Goal: Task Accomplishment & Management: Complete application form

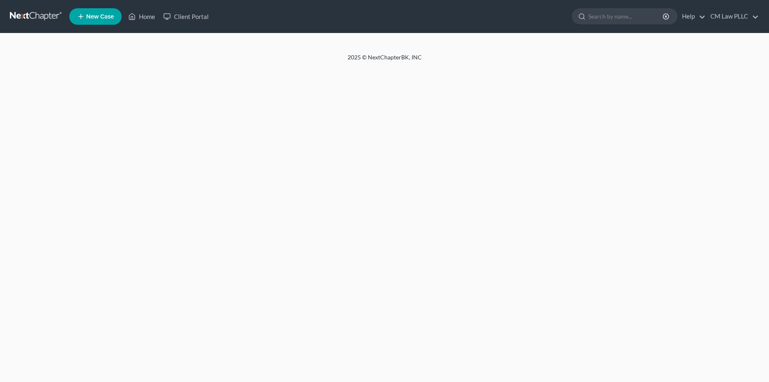
select select "1"
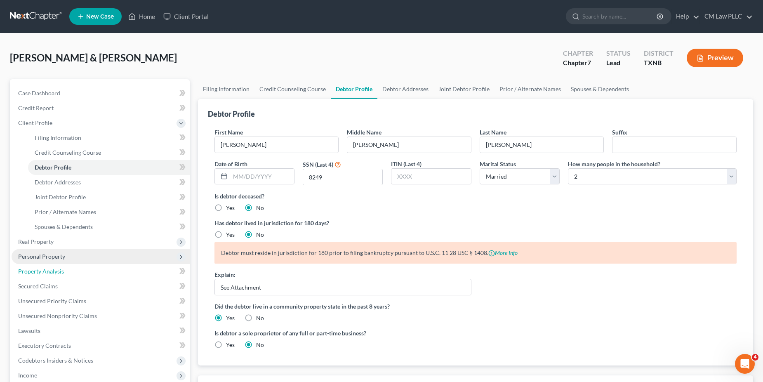
drag, startPoint x: 53, startPoint y: 271, endPoint x: 188, endPoint y: 263, distance: 135.9
click at [53, 271] on span "Property Analysis" at bounding box center [41, 271] width 46 height 7
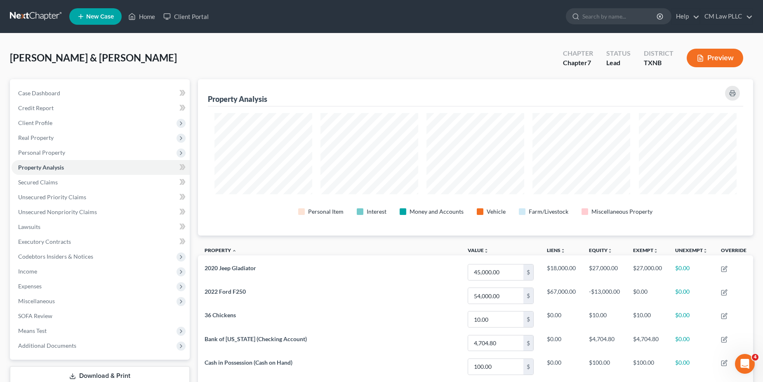
click at [711, 58] on button "Preview" at bounding box center [715, 58] width 56 height 19
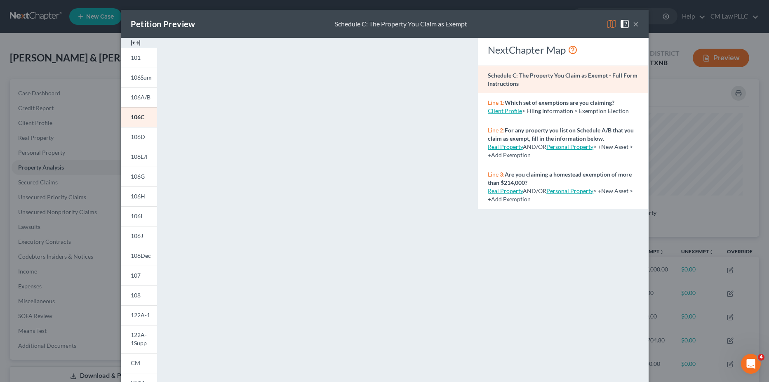
click at [635, 24] on button "×" at bounding box center [636, 24] width 6 height 10
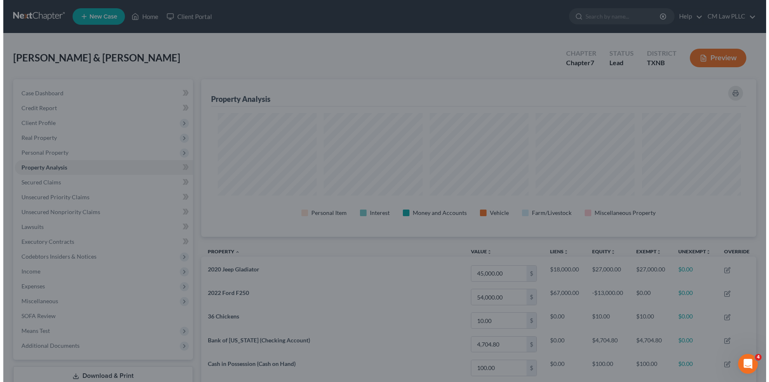
scroll to position [412243, 411844]
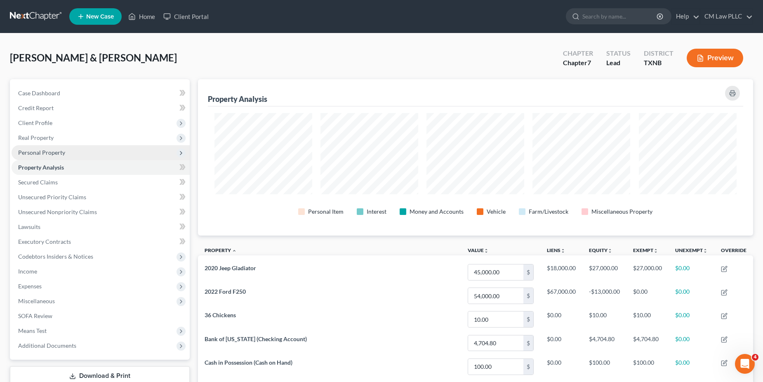
click at [31, 156] on span "Personal Property" at bounding box center [101, 152] width 178 height 15
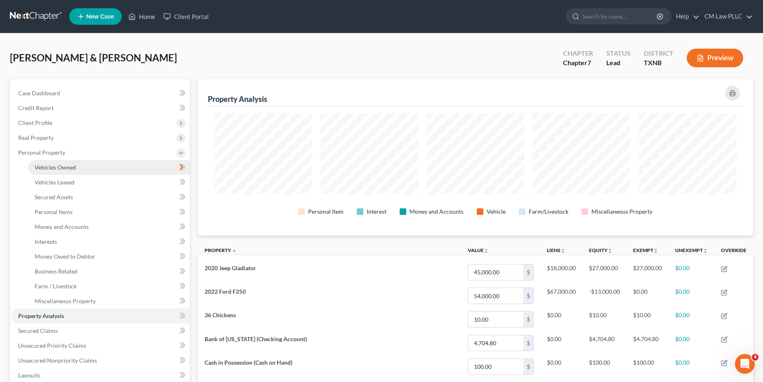
click at [67, 168] on span "Vehicles Owned" at bounding box center [55, 167] width 41 height 7
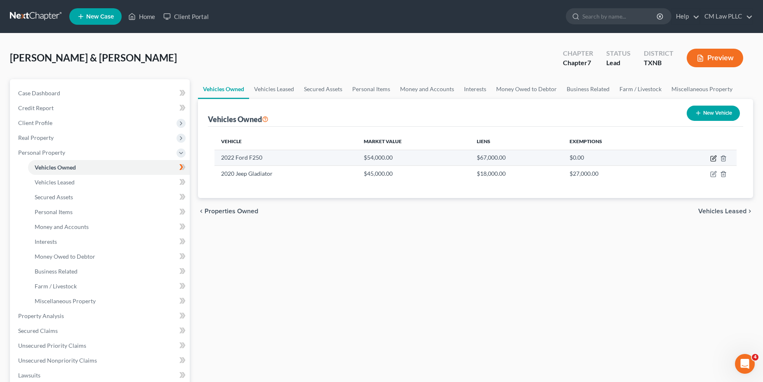
click at [713, 156] on icon "button" at bounding box center [713, 158] width 7 height 7
select select "0"
select select "4"
select select "2"
select select "4"
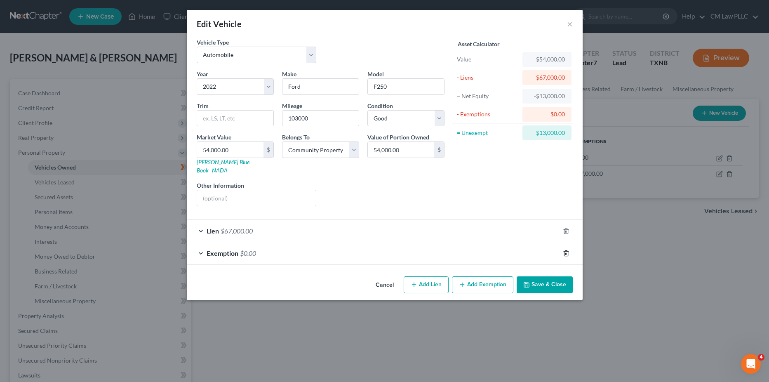
click at [569, 250] on icon "button" at bounding box center [566, 253] width 7 height 7
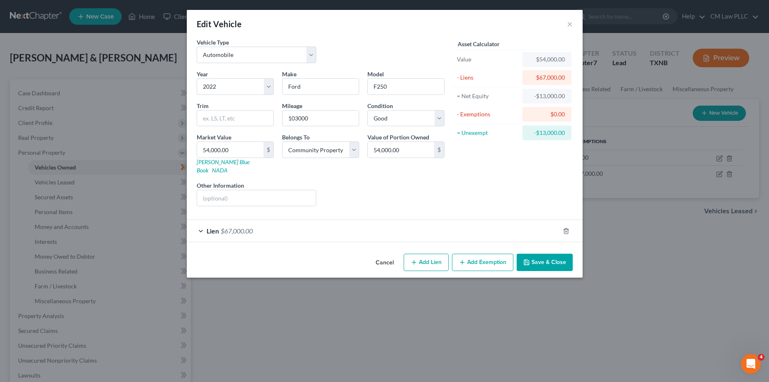
click at [548, 254] on button "Save & Close" at bounding box center [545, 262] width 56 height 17
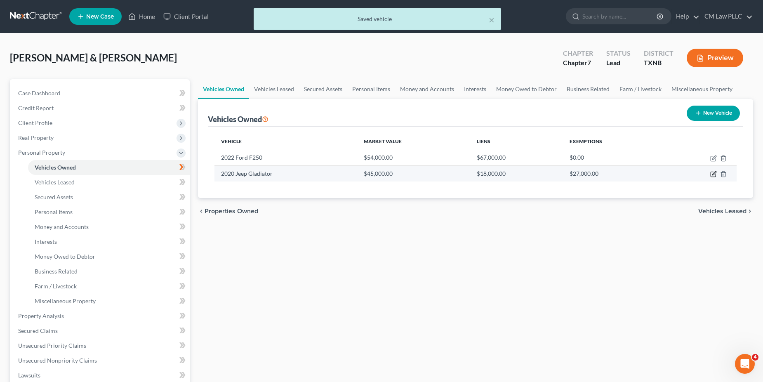
click at [715, 174] on icon "button" at bounding box center [713, 174] width 7 height 7
select select "0"
select select "6"
select select "1"
select select "4"
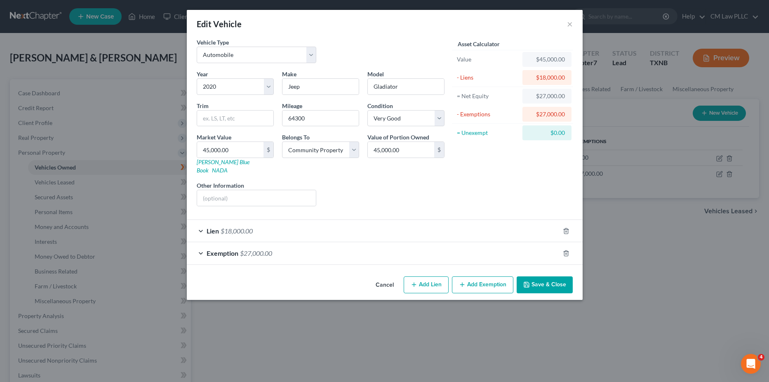
click at [205, 246] on div "Exemption $27,000.00" at bounding box center [373, 253] width 373 height 22
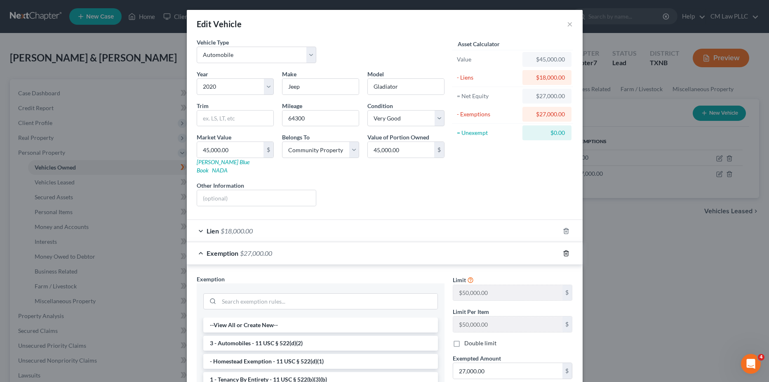
click at [564, 250] on icon "button" at bounding box center [566, 253] width 7 height 7
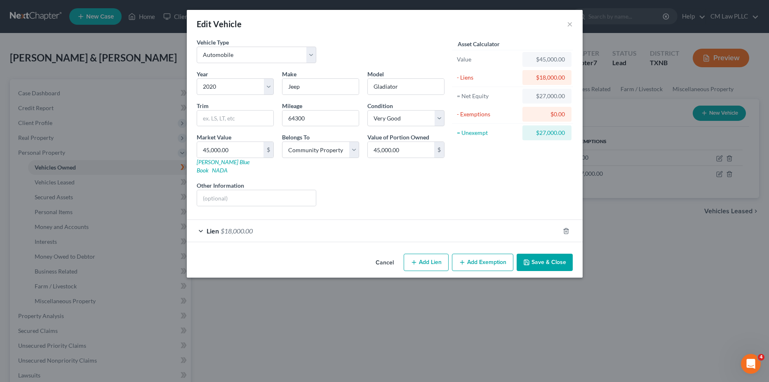
click at [477, 254] on button "Add Exemption" at bounding box center [482, 262] width 61 height 17
select select "2"
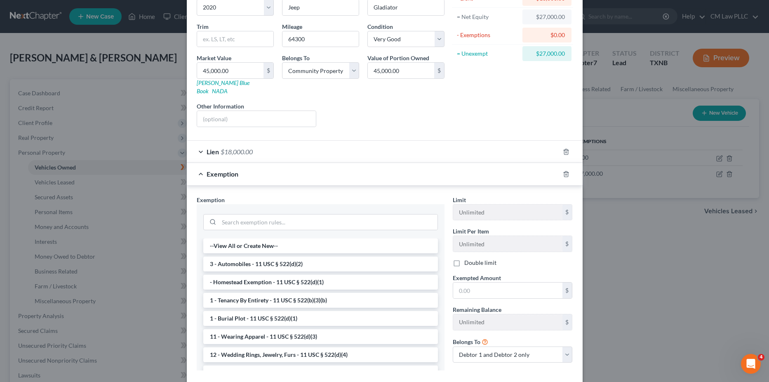
scroll to position [82, 0]
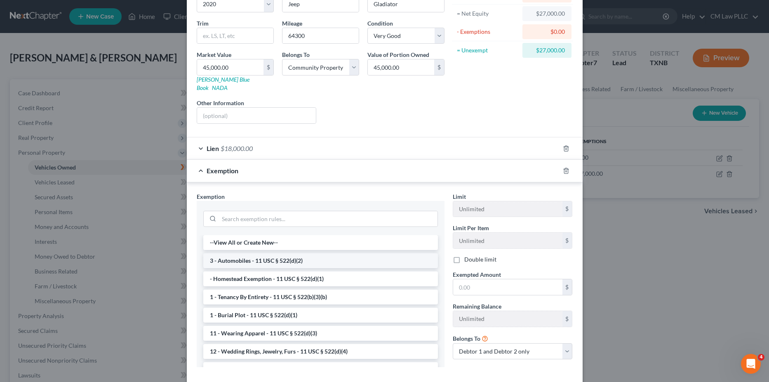
click at [257, 254] on li "3 - Automobiles - 11 USC § 522(d)(2)" at bounding box center [320, 260] width 235 height 15
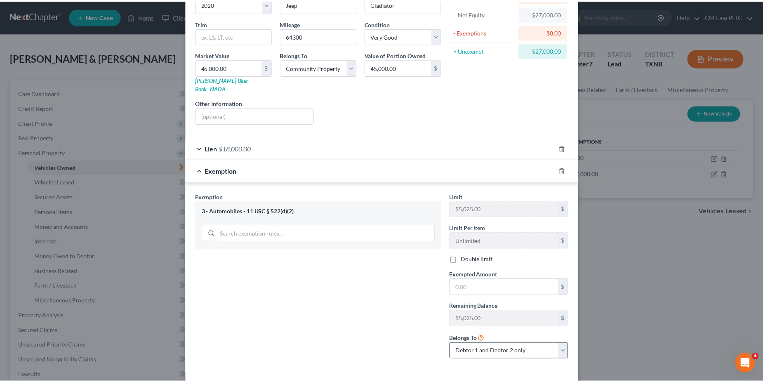
scroll to position [111, 0]
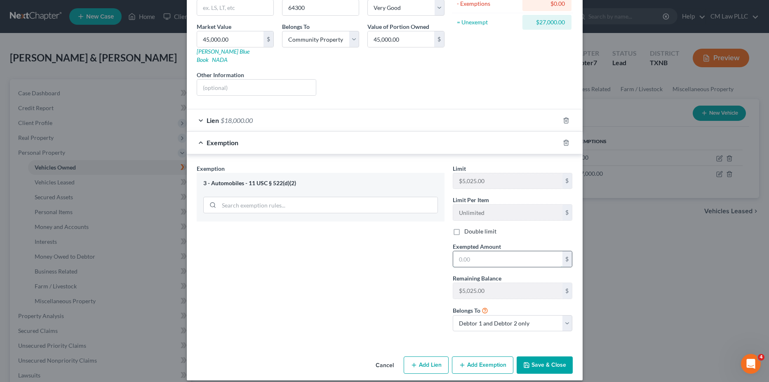
click at [466, 252] on input "text" at bounding box center [507, 259] width 109 height 16
click at [466, 251] on input "text" at bounding box center [507, 259] width 109 height 16
type input "15,000"
click at [539, 357] on button "Save & Close" at bounding box center [545, 364] width 56 height 17
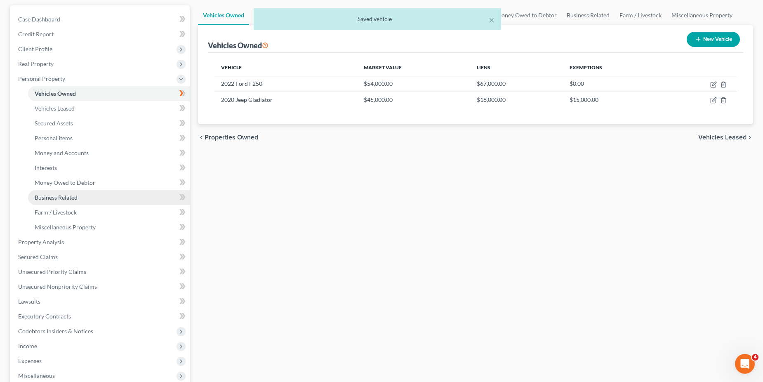
scroll to position [82, 0]
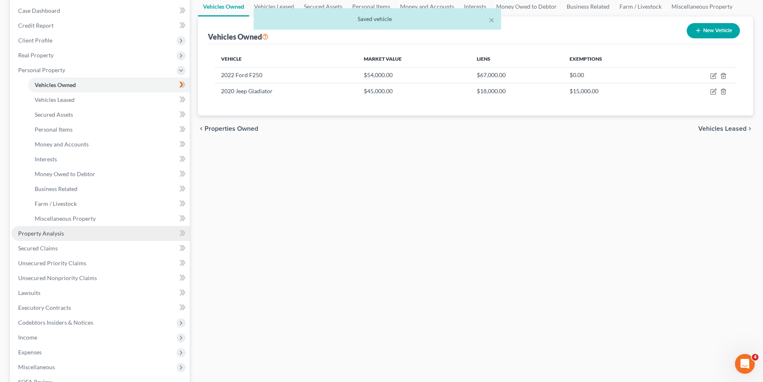
drag, startPoint x: 40, startPoint y: 233, endPoint x: 80, endPoint y: 228, distance: 40.0
click at [40, 233] on span "Property Analysis" at bounding box center [41, 233] width 46 height 7
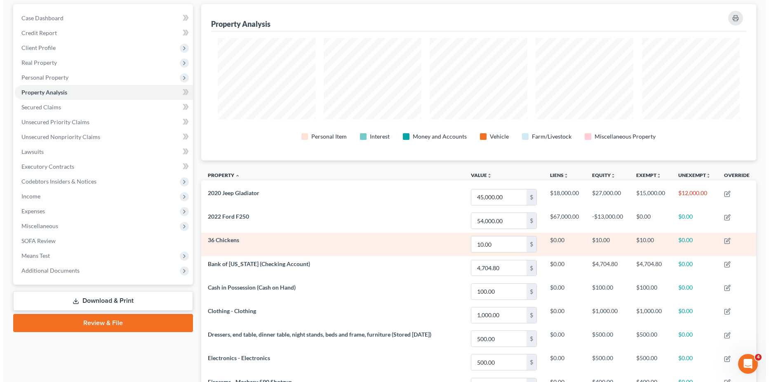
scroll to position [82, 0]
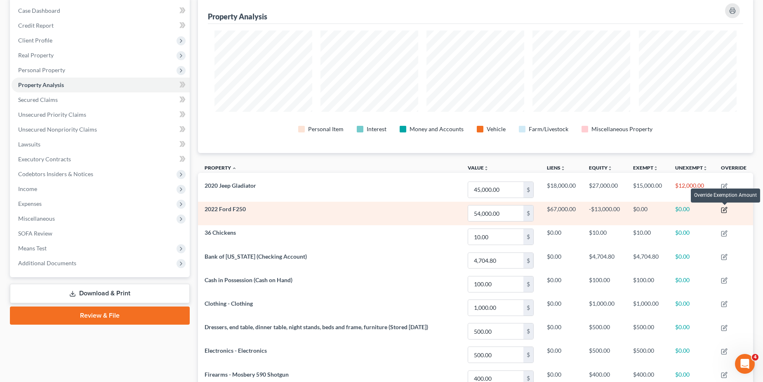
click at [724, 211] on icon "button" at bounding box center [725, 209] width 4 height 4
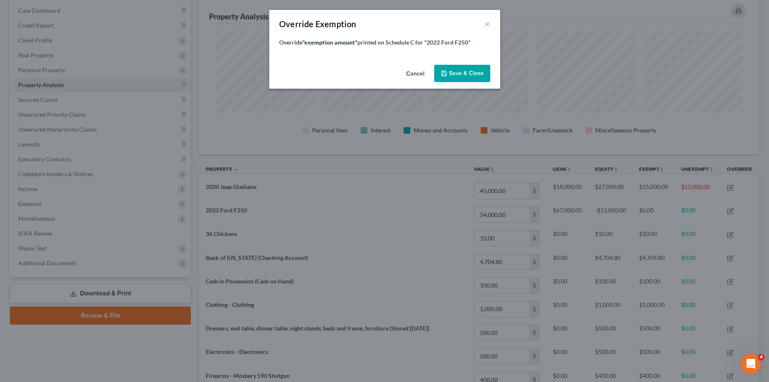
click at [410, 72] on button "Cancel" at bounding box center [415, 74] width 31 height 16
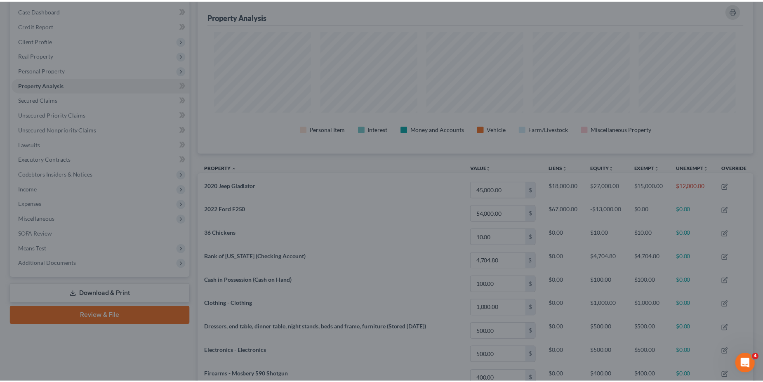
scroll to position [156, 555]
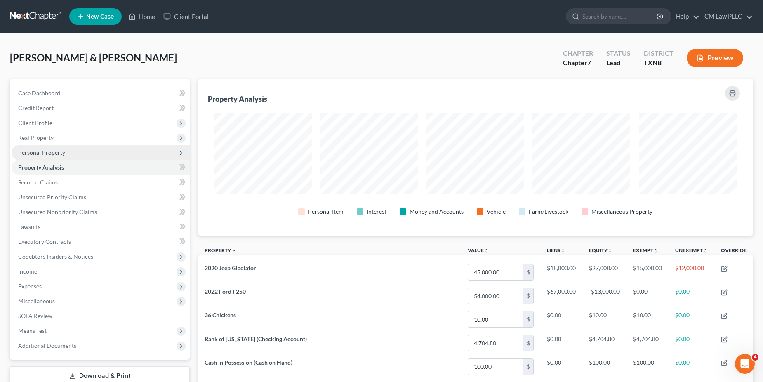
click at [32, 152] on span "Personal Property" at bounding box center [41, 152] width 47 height 7
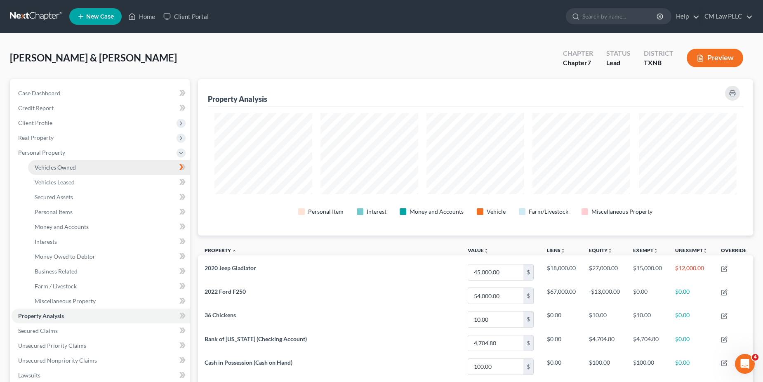
click at [58, 167] on span "Vehicles Owned" at bounding box center [55, 167] width 41 height 7
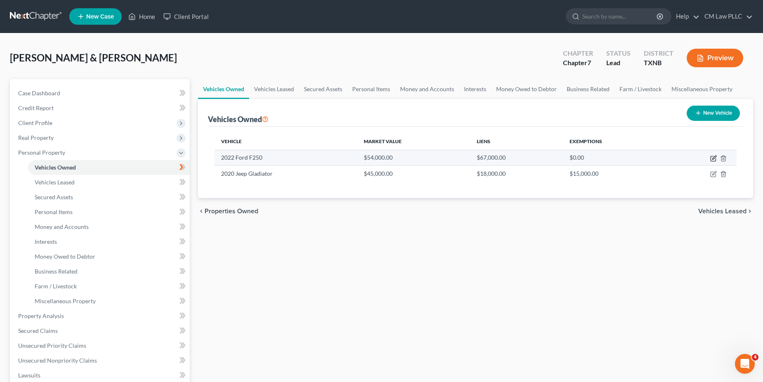
click at [715, 157] on icon "button" at bounding box center [714, 157] width 4 height 4
select select "0"
select select "4"
select select "2"
select select "4"
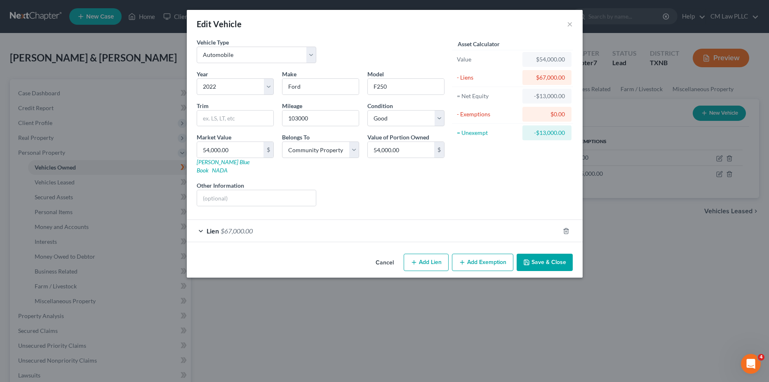
click at [545, 254] on button "Save & Close" at bounding box center [545, 262] width 56 height 17
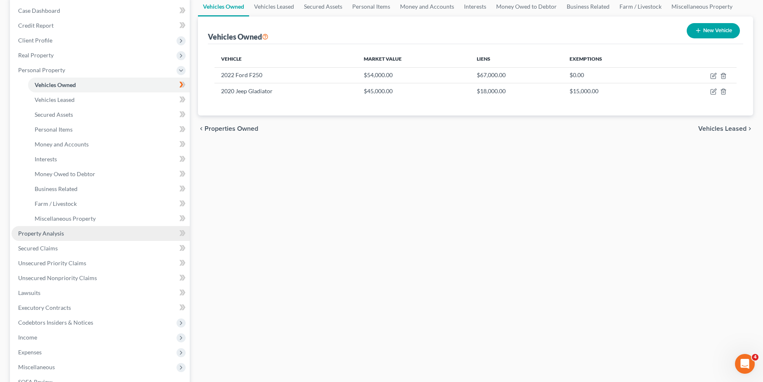
click at [39, 235] on span "Property Analysis" at bounding box center [41, 233] width 46 height 7
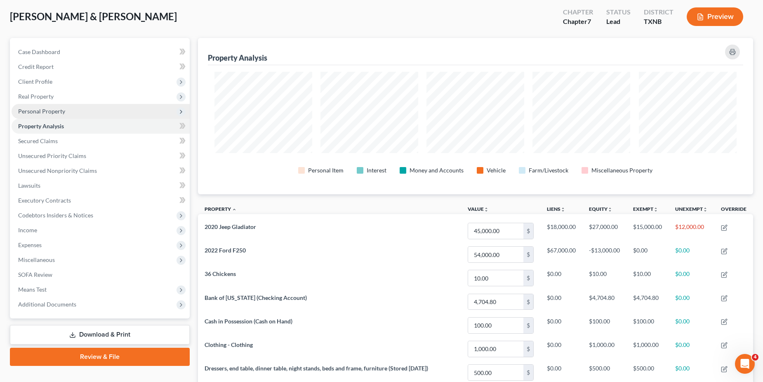
click at [48, 108] on span "Personal Property" at bounding box center [41, 111] width 47 height 7
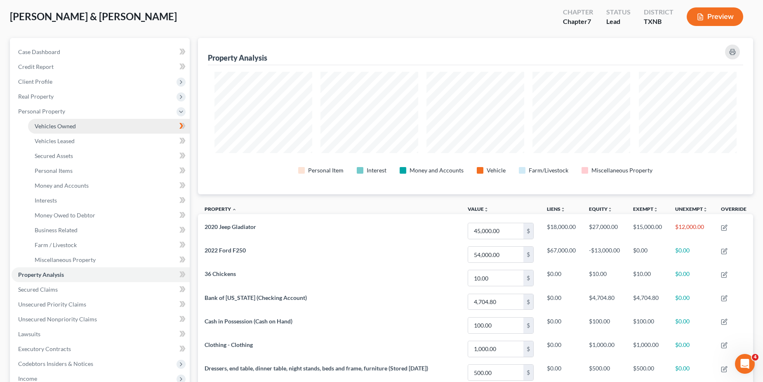
click at [65, 125] on span "Vehicles Owned" at bounding box center [55, 125] width 41 height 7
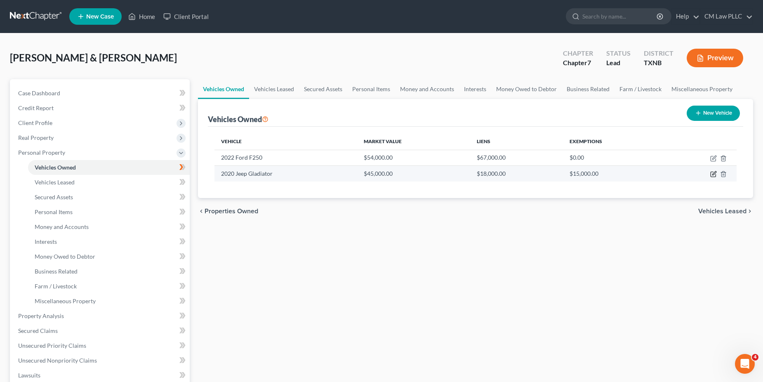
click at [714, 173] on icon "button" at bounding box center [713, 174] width 7 height 7
select select "0"
select select "6"
select select "1"
select select "4"
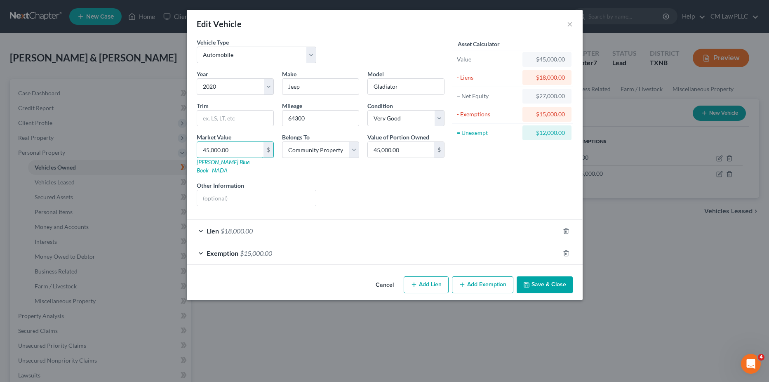
type input "2"
type input "2.00"
type input "24"
type input "24.00"
type input "249"
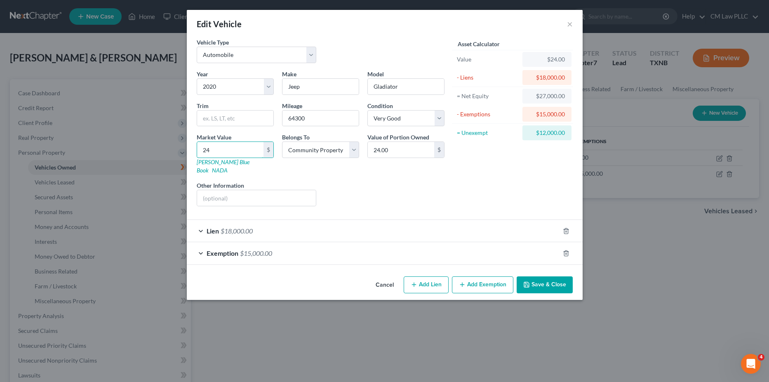
type input "249.00"
type input "2495"
type input "2,495.00"
type input "2,4950"
type input "24,950.00"
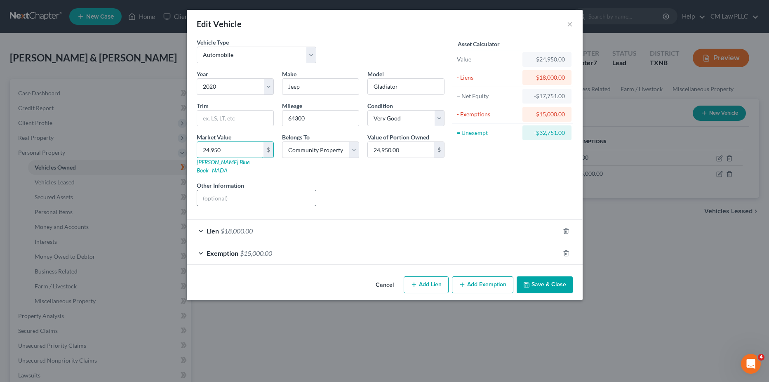
type input "24,950"
click at [228, 190] on input "text" at bounding box center [256, 198] width 119 height 16
type input "Valuation based on bank estimate"
click at [543, 279] on button "Save & Close" at bounding box center [545, 284] width 56 height 17
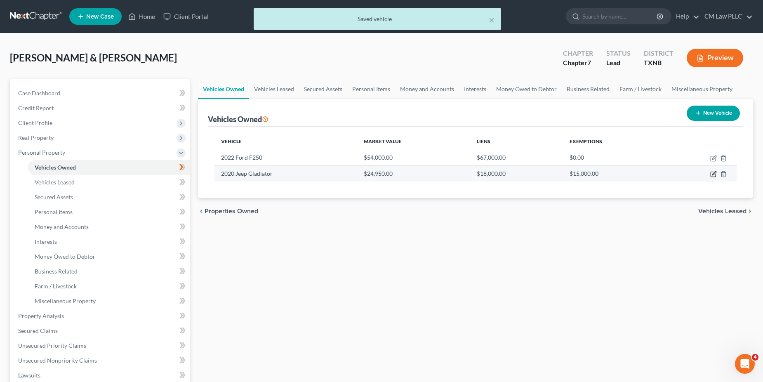
click at [715, 174] on icon "button" at bounding box center [713, 174] width 7 height 7
select select "0"
select select "6"
select select "1"
select select "4"
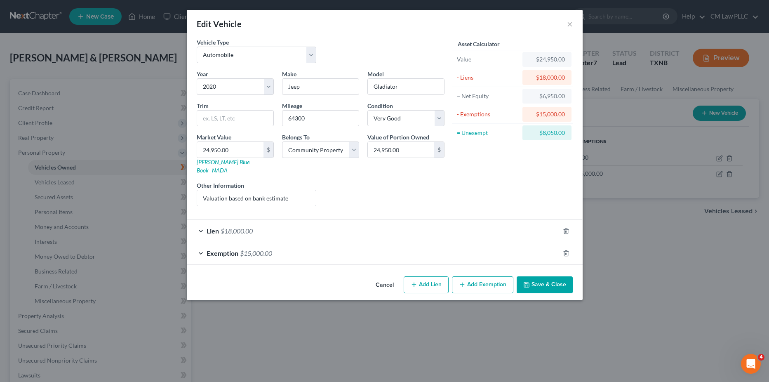
click at [196, 245] on div "Exemption $15,000.00" at bounding box center [373, 253] width 373 height 22
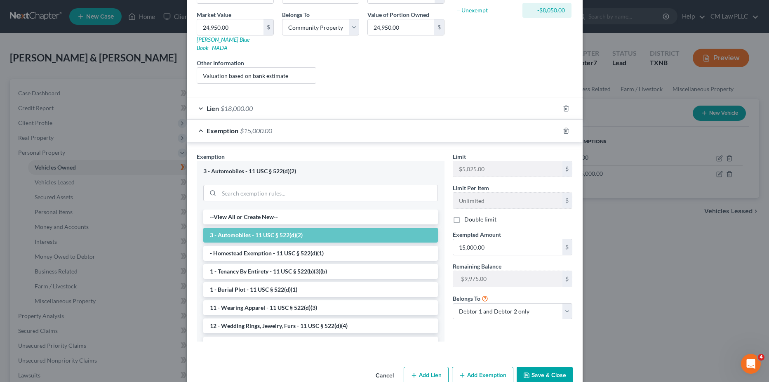
scroll to position [124, 0]
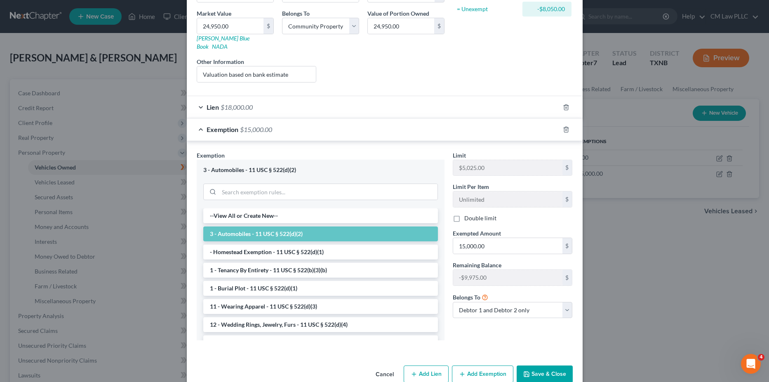
click at [277, 226] on li "3 - Automobiles - 11 USC § 522(d)(2)" at bounding box center [320, 233] width 235 height 15
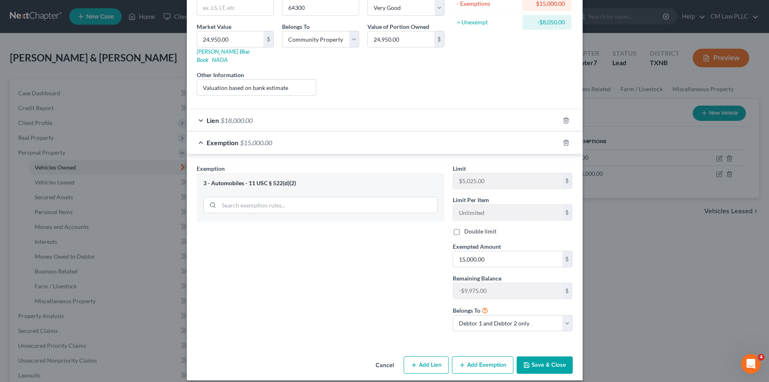
click at [685, 264] on div "Edit Vehicle × Vehicle Type Select Automobile Truck Trailer Watercraft Aircraft…" at bounding box center [384, 191] width 769 height 382
click at [544, 356] on button "Save & Close" at bounding box center [545, 364] width 56 height 17
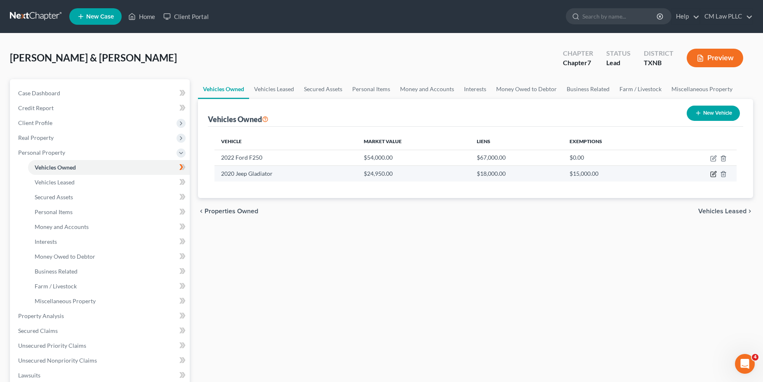
click at [712, 173] on icon "button" at bounding box center [713, 174] width 7 height 7
select select "0"
select select "6"
select select "1"
select select "4"
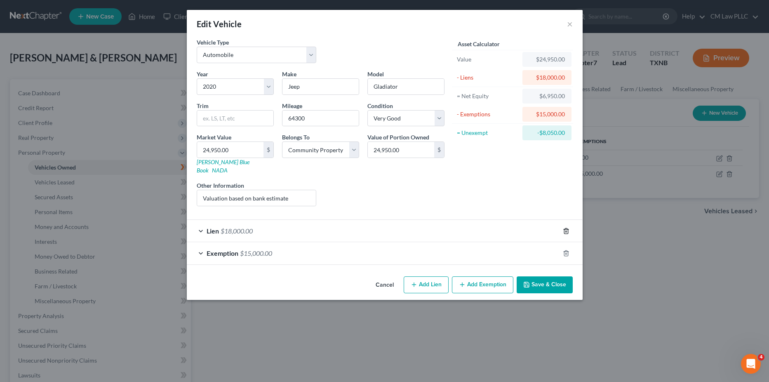
click at [565, 229] on polyline "button" at bounding box center [566, 229] width 5 height 0
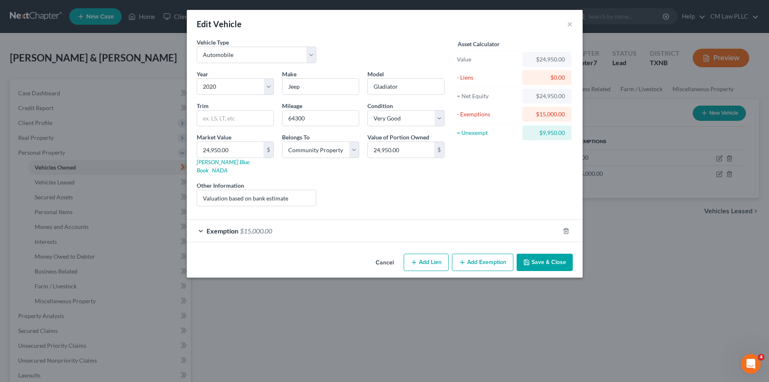
click at [435, 254] on button "Add Lien" at bounding box center [426, 262] width 45 height 17
select select "4"
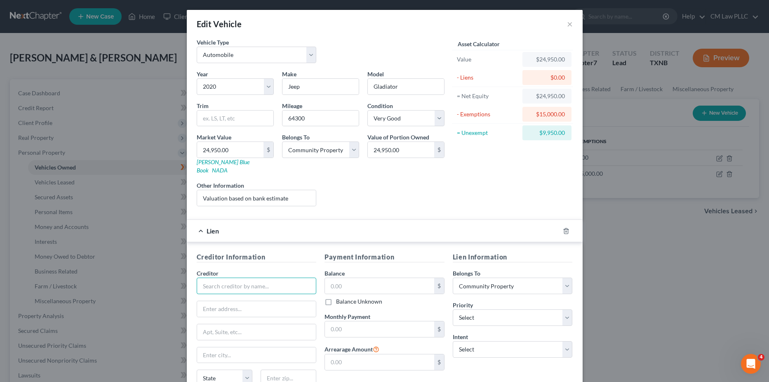
click at [226, 278] on input "text" at bounding box center [257, 286] width 120 height 16
type input "First Financial Bank"
click at [371, 281] on input "text" at bounding box center [379, 286] width 109 height 16
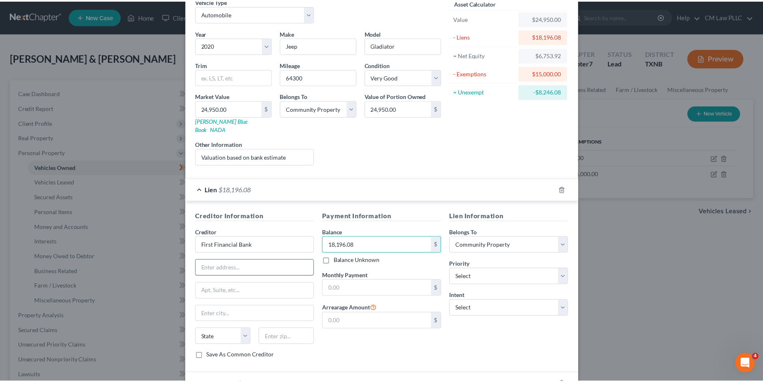
scroll to position [82, 0]
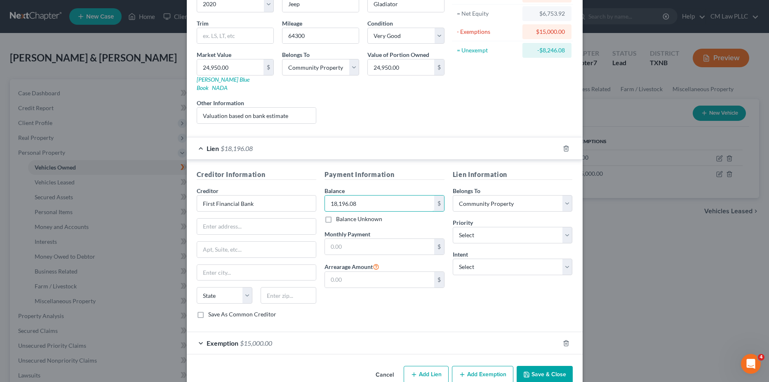
type input "18,196.08"
click at [545, 369] on button "Save & Close" at bounding box center [545, 374] width 56 height 17
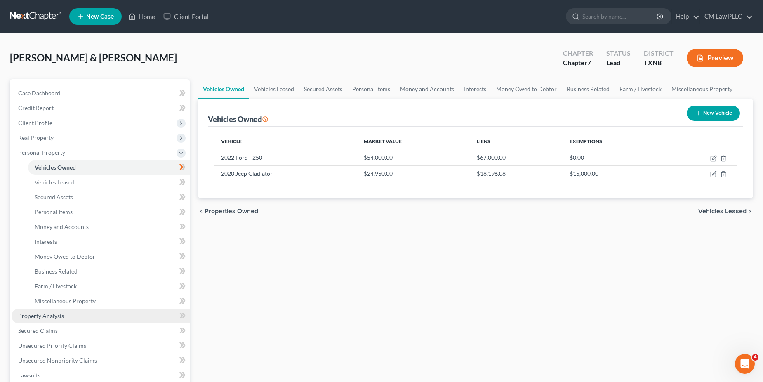
click at [56, 318] on span "Property Analysis" at bounding box center [41, 315] width 46 height 7
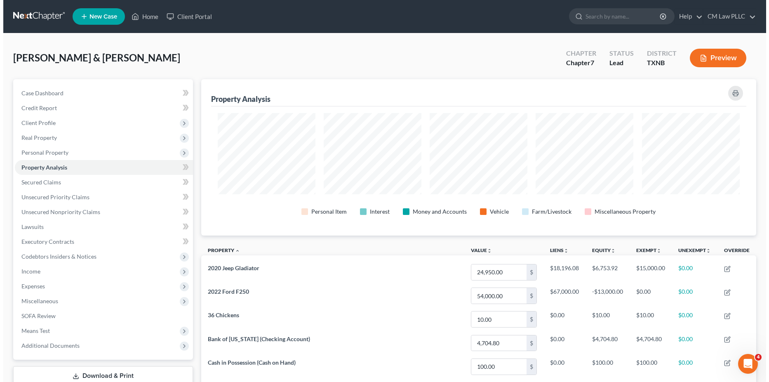
scroll to position [156, 555]
click at [729, 60] on button "Preview" at bounding box center [715, 58] width 56 height 19
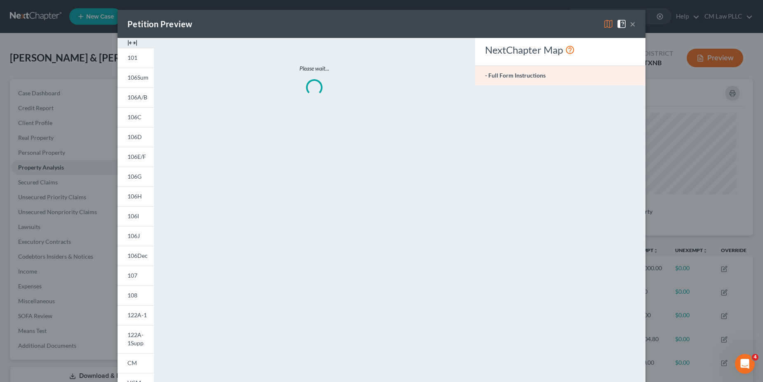
scroll to position [158, 560]
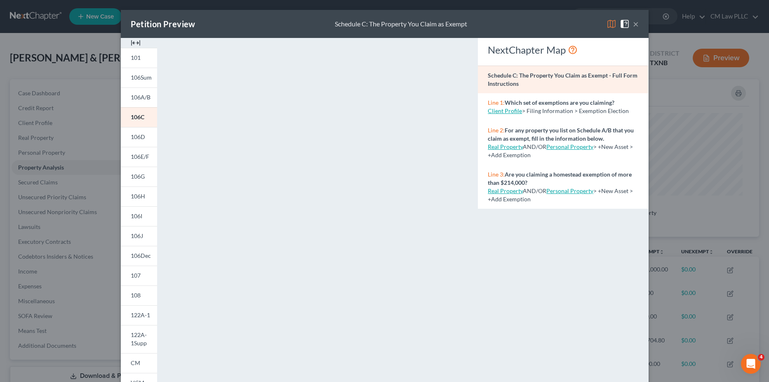
click at [633, 24] on button "×" at bounding box center [636, 24] width 6 height 10
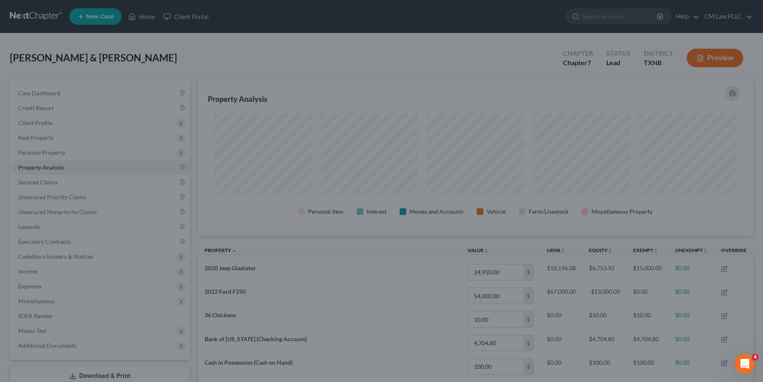
scroll to position [412243, 411844]
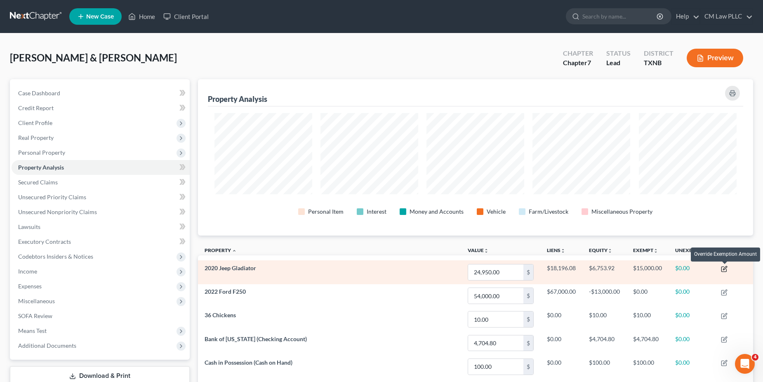
click at [725, 269] on icon "button" at bounding box center [725, 268] width 4 height 4
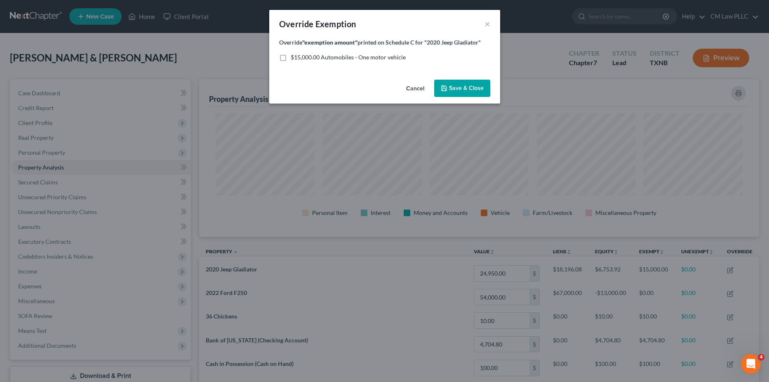
click at [291, 58] on label "$15,000.00 Automobiles - One motor vehicle" at bounding box center [348, 57] width 115 height 8
click at [294, 58] on input "$15,000.00 Automobiles - One motor vehicle" at bounding box center [296, 55] width 5 height 5
checkbox input "true"
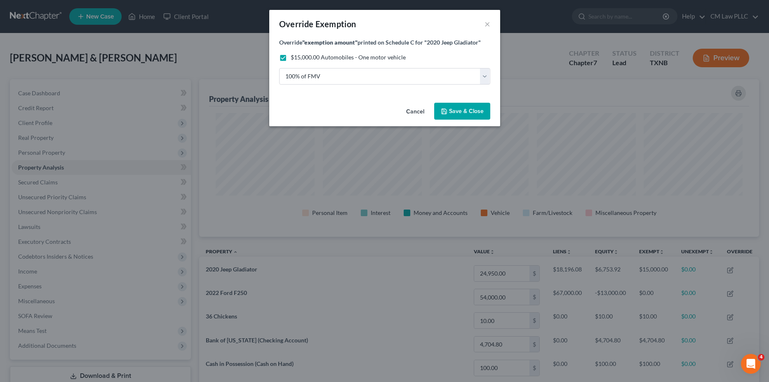
click at [466, 112] on span "Save & Close" at bounding box center [466, 111] width 35 height 7
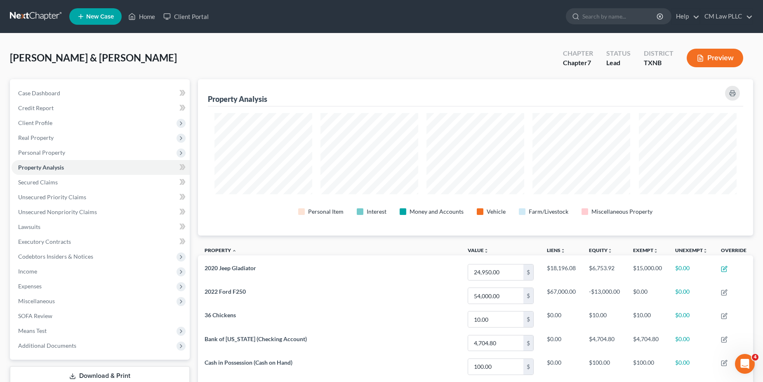
click at [720, 54] on button "Preview" at bounding box center [715, 58] width 56 height 19
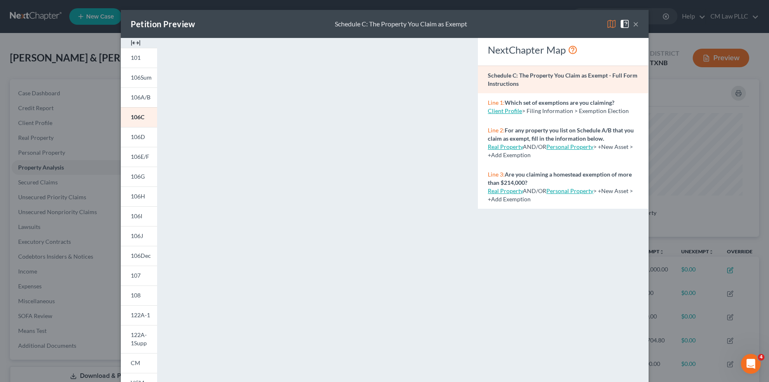
click at [634, 24] on button "×" at bounding box center [636, 24] width 6 height 10
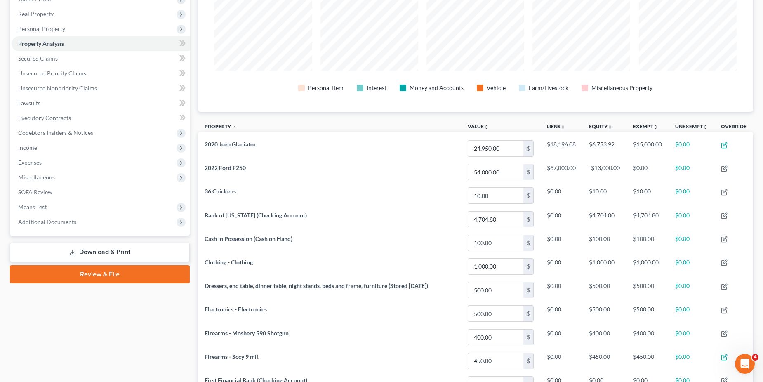
drag, startPoint x: 100, startPoint y: 276, endPoint x: 311, endPoint y: 240, distance: 213.4
click at [100, 276] on link "Review & File" at bounding box center [100, 274] width 180 height 18
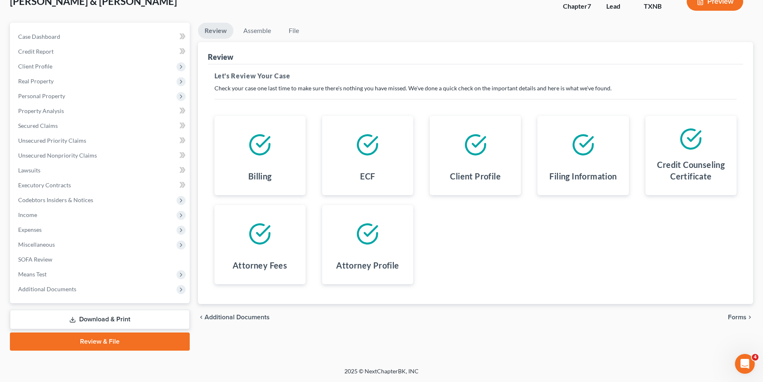
click at [103, 319] on link "Download & Print" at bounding box center [100, 319] width 180 height 19
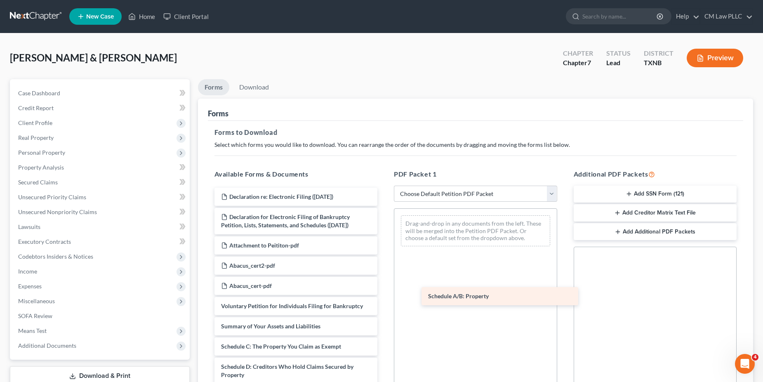
drag, startPoint x: 257, startPoint y: 348, endPoint x: 467, endPoint y: 291, distance: 218.3
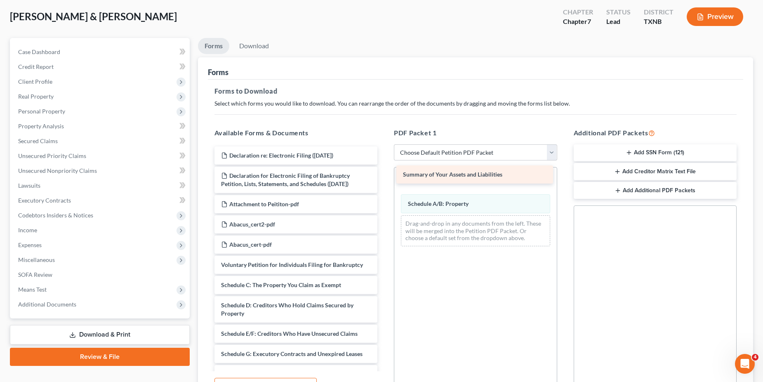
drag, startPoint x: 252, startPoint y: 285, endPoint x: 434, endPoint y: 174, distance: 212.8
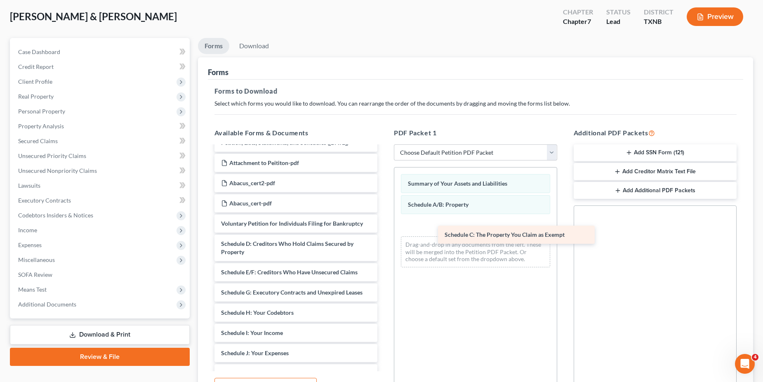
drag, startPoint x: 231, startPoint y: 244, endPoint x: 460, endPoint y: 233, distance: 229.2
click at [384, 233] on div "Schedule C: The Property You Claim as Exempt Declaration re: Electronic Filing …" at bounding box center [296, 341] width 177 height 472
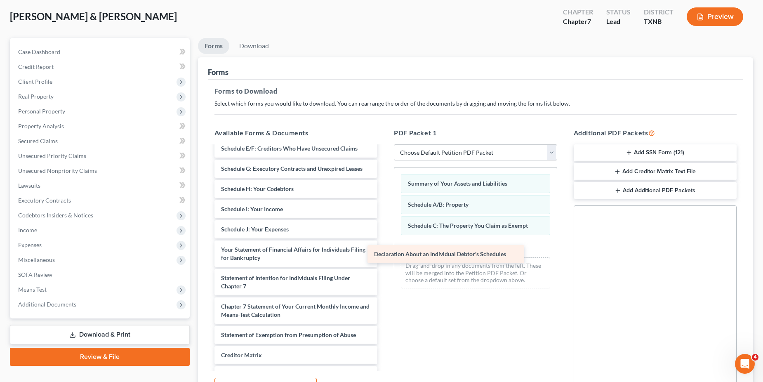
drag, startPoint x: 252, startPoint y: 251, endPoint x: 416, endPoint y: 254, distance: 164.2
click at [384, 254] on div "Declaration About an Individual Debtor's Schedules Declaration re: Electronic F…" at bounding box center [296, 207] width 177 height 452
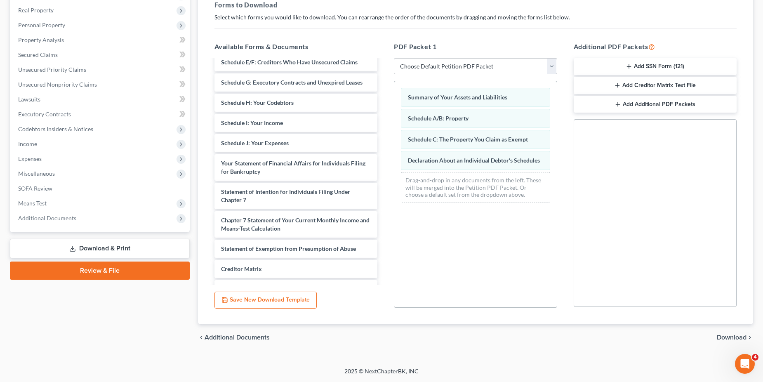
click at [723, 339] on span "Download" at bounding box center [732, 337] width 30 height 7
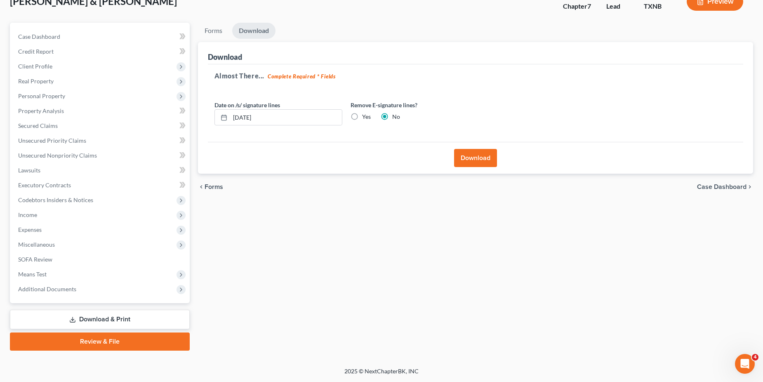
click at [467, 155] on button "Download" at bounding box center [475, 158] width 43 height 18
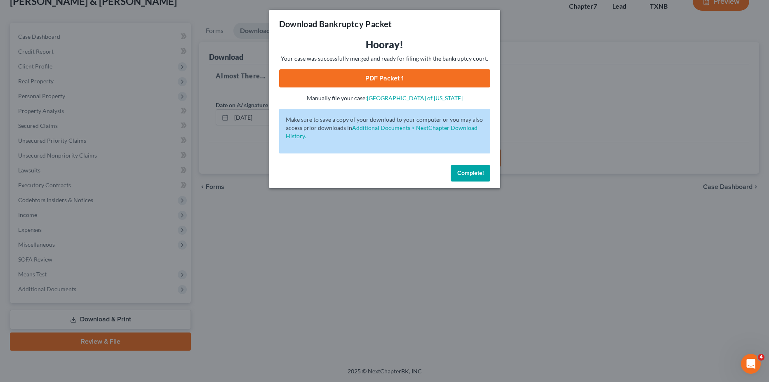
click at [384, 77] on link "PDF Packet 1" at bounding box center [384, 78] width 211 height 18
click at [470, 172] on span "Complete!" at bounding box center [470, 172] width 26 height 7
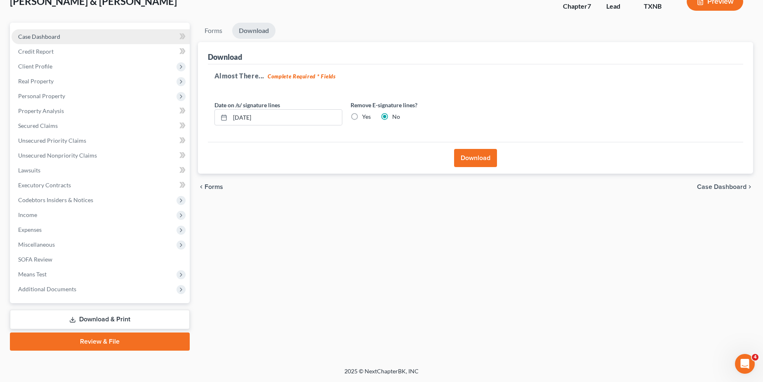
click at [48, 35] on span "Case Dashboard" at bounding box center [39, 36] width 42 height 7
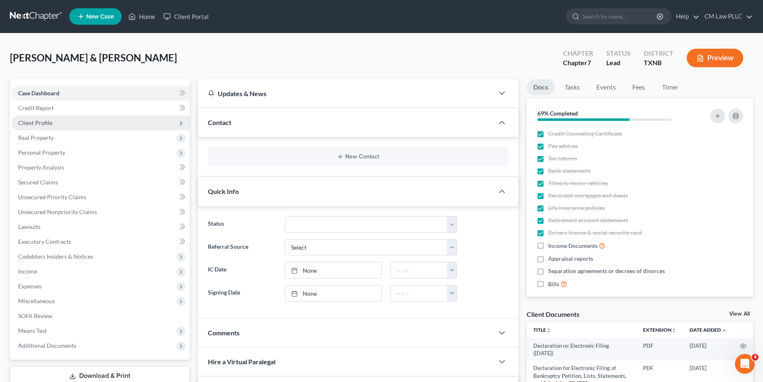
click at [34, 125] on span "Client Profile" at bounding box center [35, 122] width 34 height 7
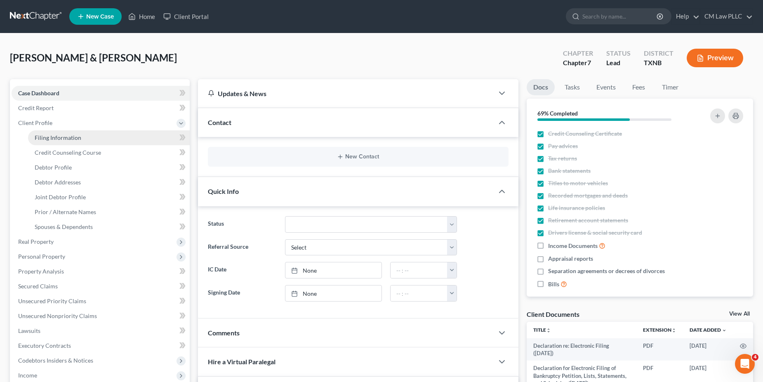
drag, startPoint x: 46, startPoint y: 137, endPoint x: 66, endPoint y: 143, distance: 20.6
click at [46, 137] on span "Filing Information" at bounding box center [58, 137] width 47 height 7
select select "0"
select select "3"
select select "1"
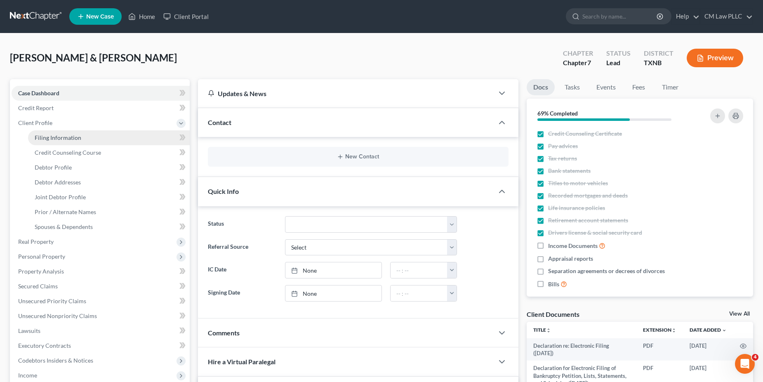
select select "0"
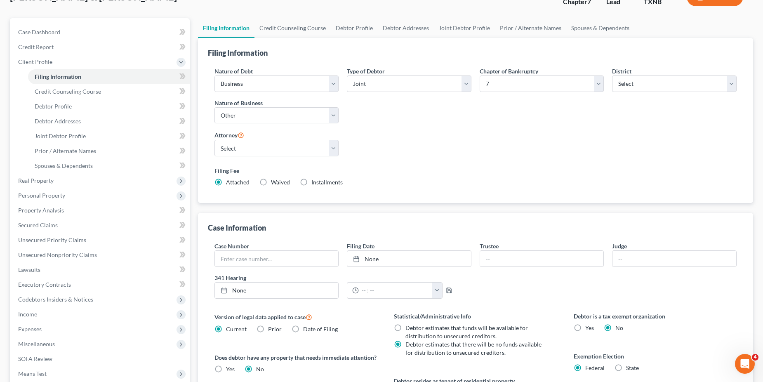
scroll to position [82, 0]
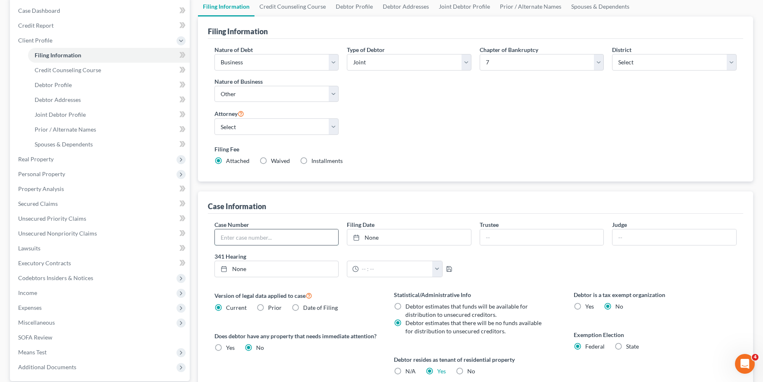
click at [268, 238] on input "text" at bounding box center [277, 237] width 124 height 16
type input "25-42841"
click at [396, 236] on link "None" at bounding box center [409, 237] width 124 height 16
type input "[DATE]"
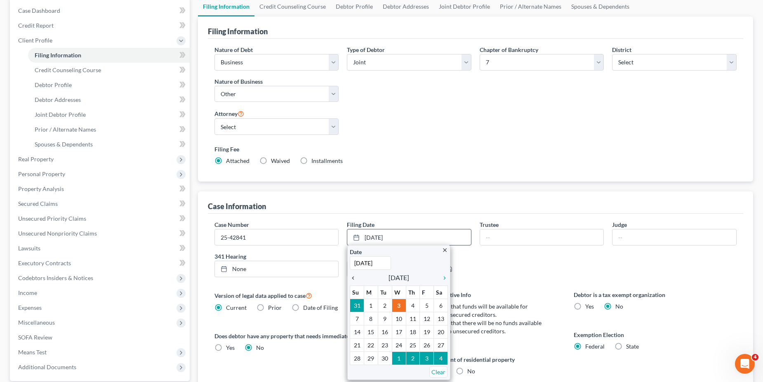
click at [351, 278] on icon "chevron_left" at bounding box center [355, 278] width 11 height 7
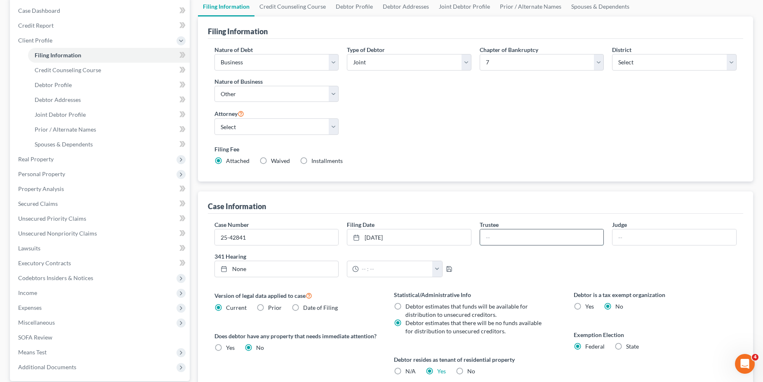
click at [492, 237] on input "text" at bounding box center [542, 237] width 124 height 16
type input "Rea"
type input "[DATE]"
click at [278, 269] on link "None" at bounding box center [277, 269] width 124 height 16
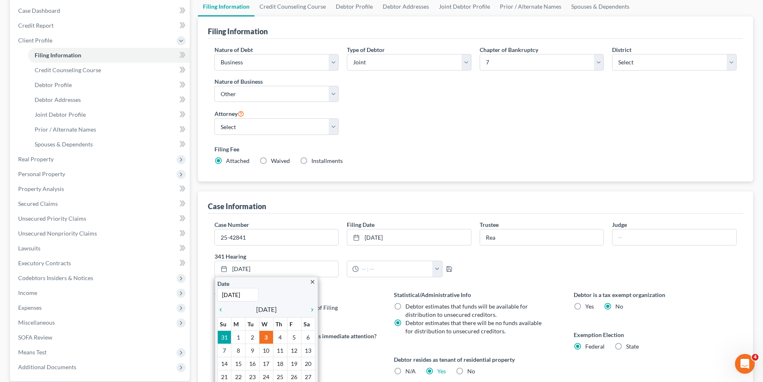
click at [507, 270] on div "Case Number 25-42841 Filing Date [DATE] close Date [DATE] Time 12:00 AM chevron…" at bounding box center [475, 252] width 531 height 64
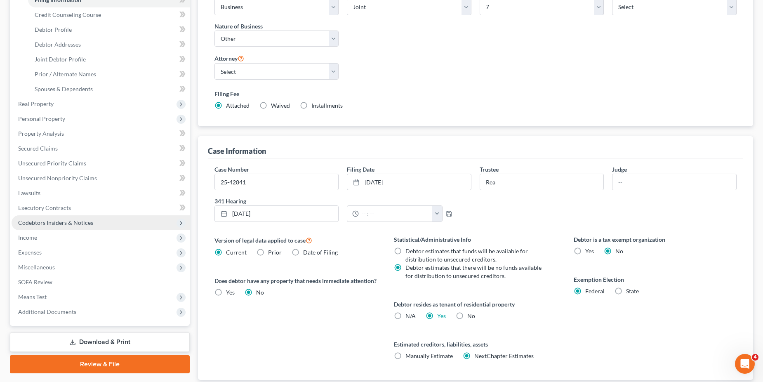
scroll to position [124, 0]
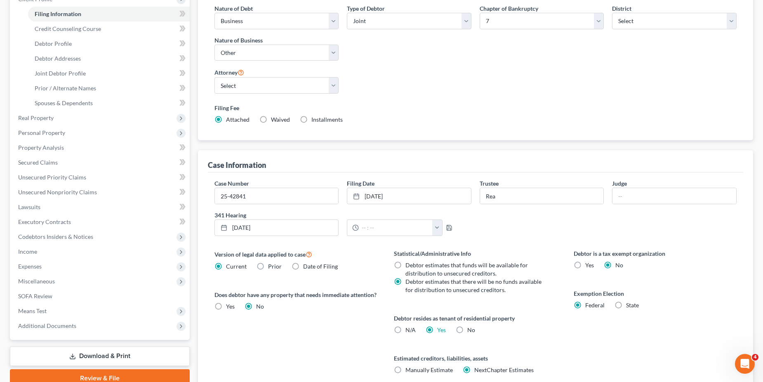
click at [101, 358] on link "Download & Print" at bounding box center [100, 355] width 180 height 19
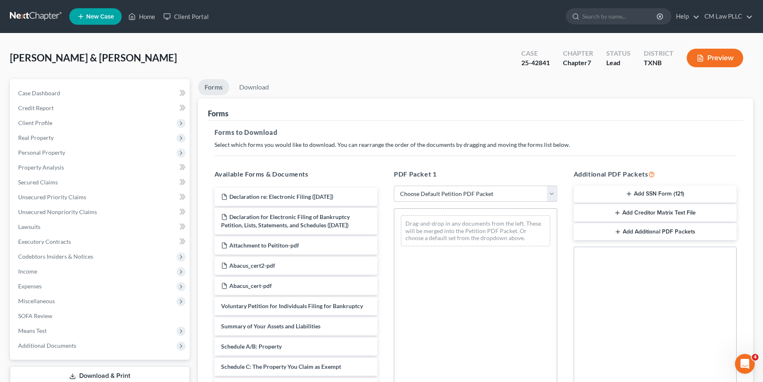
click at [553, 195] on select "Choose Default Petition PDF Packet Complete Bankruptcy Petition (all forms and …" at bounding box center [475, 194] width 163 height 16
select select "2"
click at [394, 186] on select "Choose Default Petition PDF Packet Complete Bankruptcy Petition (all forms and …" at bounding box center [475, 194] width 163 height 16
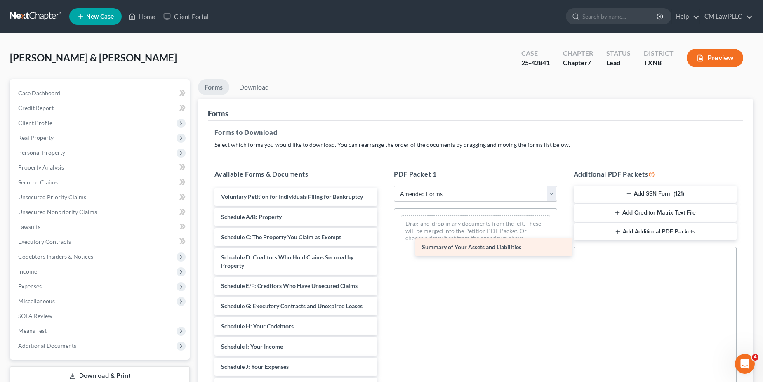
drag, startPoint x: 250, startPoint y: 217, endPoint x: 451, endPoint y: 247, distance: 203.6
click at [384, 247] on div "Summary of Your Assets and Liabilities Voluntary Petition for Individuals Filin…" at bounding box center [296, 389] width 177 height 403
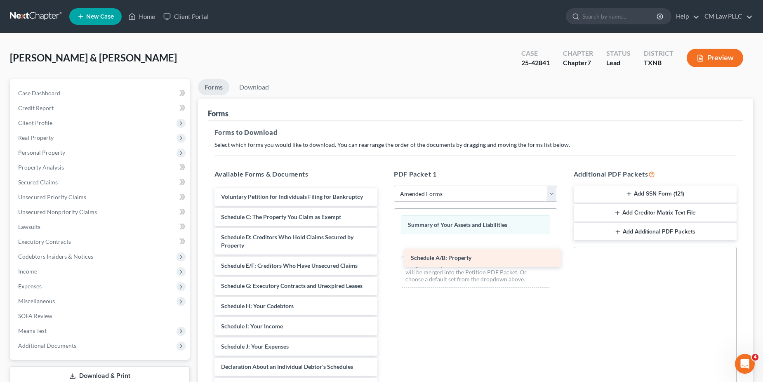
drag, startPoint x: 254, startPoint y: 214, endPoint x: 442, endPoint y: 255, distance: 192.3
click at [384, 255] on div "Schedule A/B: Property Voluntary Petition for Individuals Filing for Bankruptcy…" at bounding box center [296, 379] width 177 height 383
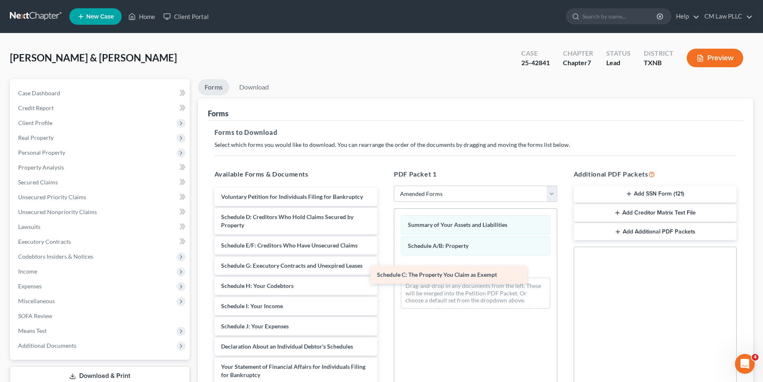
drag, startPoint x: 275, startPoint y: 213, endPoint x: 431, endPoint y: 271, distance: 166.2
click at [384, 271] on div "Schedule C: The Property You Claim as Exempt Voluntary Petition for Individuals…" at bounding box center [296, 369] width 177 height 362
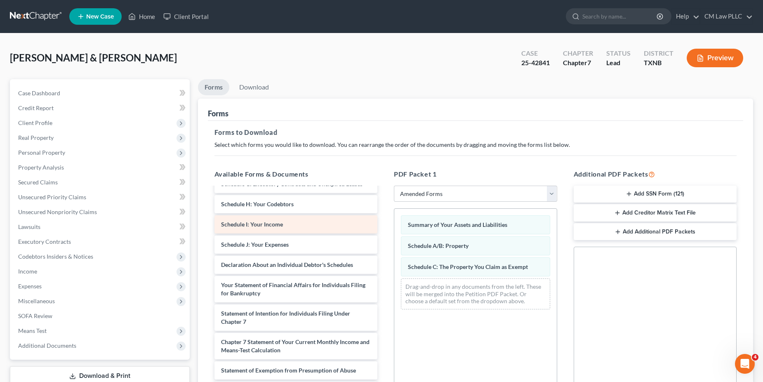
scroll to position [82, 0]
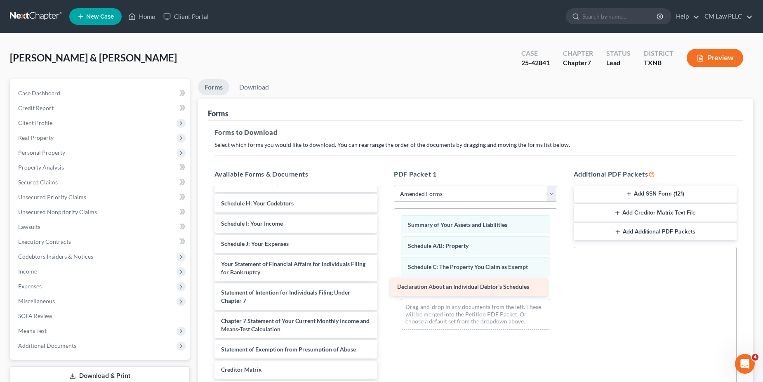
drag, startPoint x: 267, startPoint y: 264, endPoint x: 443, endPoint y: 287, distance: 177.5
click at [384, 287] on div "Declaration About an Individual Debtor's Schedules Voluntary Petition for Indiv…" at bounding box center [296, 276] width 177 height 342
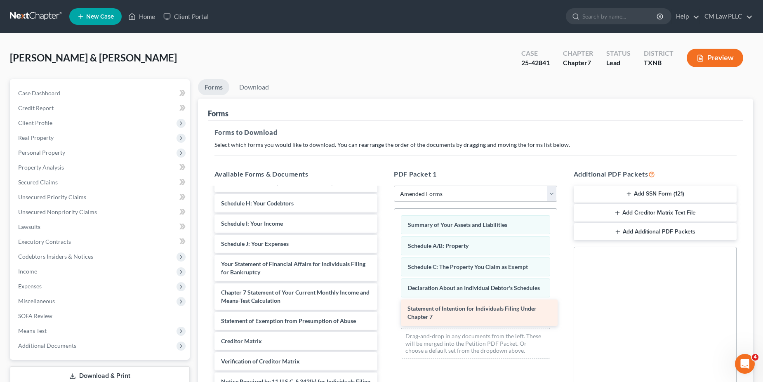
drag, startPoint x: 299, startPoint y: 293, endPoint x: 485, endPoint y: 309, distance: 187.1
click at [384, 309] on div "Statement of Intention for Individuals Filing Under Chapter 7 Voluntary Petitio…" at bounding box center [296, 262] width 177 height 314
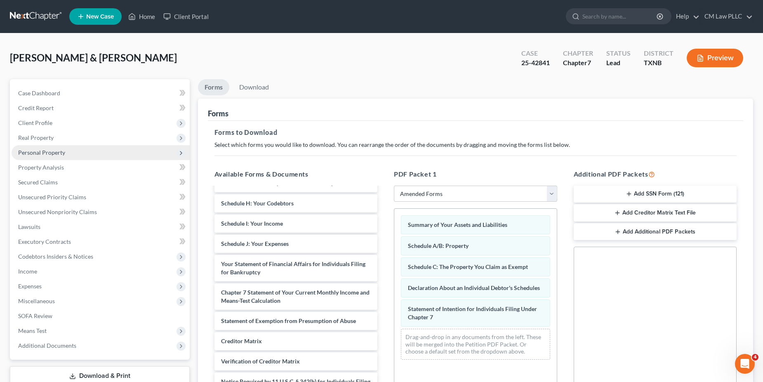
click at [29, 154] on span "Personal Property" at bounding box center [41, 152] width 47 height 7
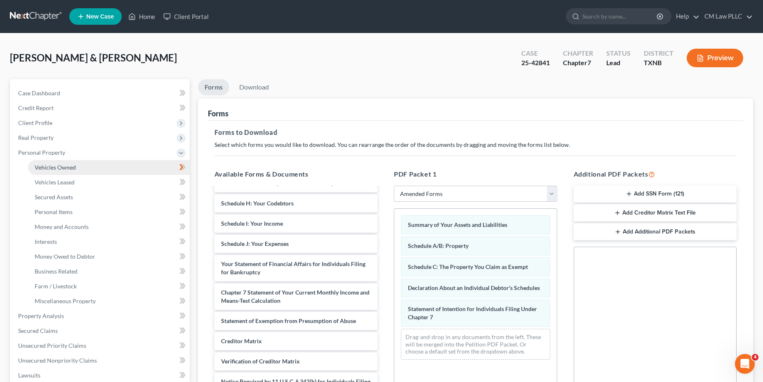
click at [58, 167] on span "Vehicles Owned" at bounding box center [55, 167] width 41 height 7
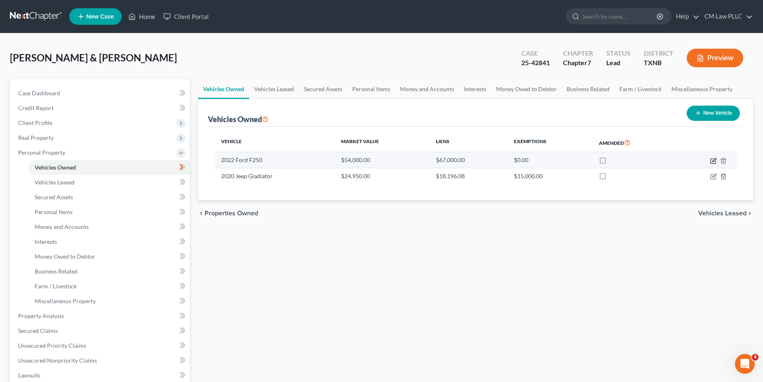
click at [713, 161] on icon "button" at bounding box center [713, 161] width 7 height 7
select select "0"
select select "4"
select select "2"
select select "4"
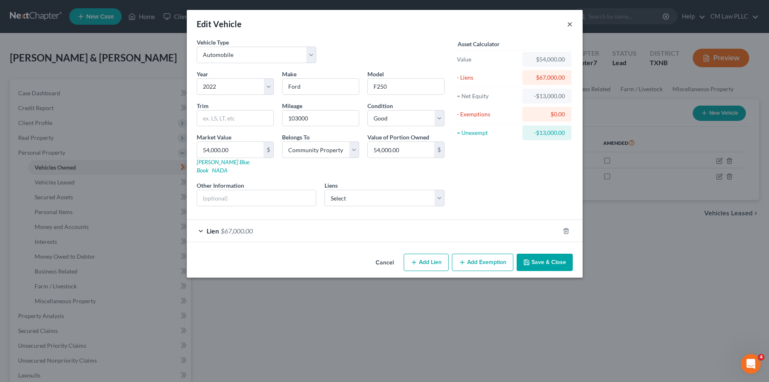
click at [570, 25] on button "×" at bounding box center [570, 24] width 6 height 10
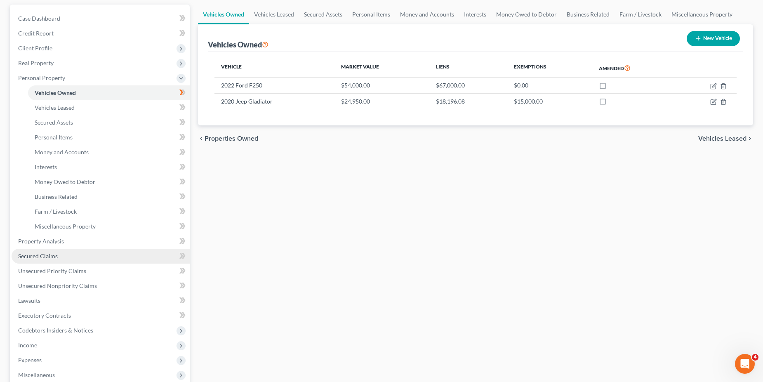
scroll to position [82, 0]
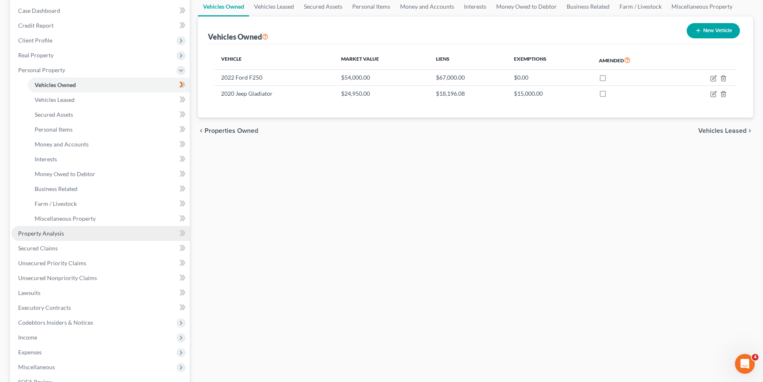
click at [49, 231] on span "Property Analysis" at bounding box center [41, 233] width 46 height 7
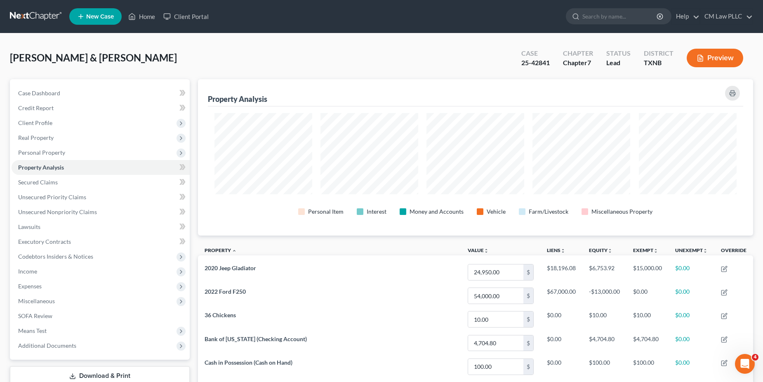
scroll to position [156, 555]
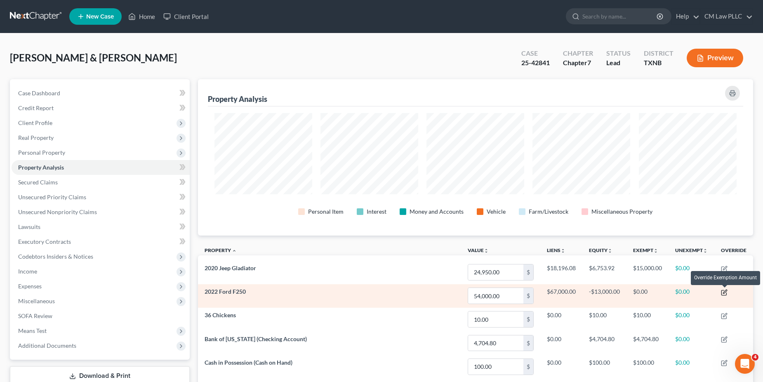
click at [725, 292] on icon "button" at bounding box center [725, 292] width 4 height 4
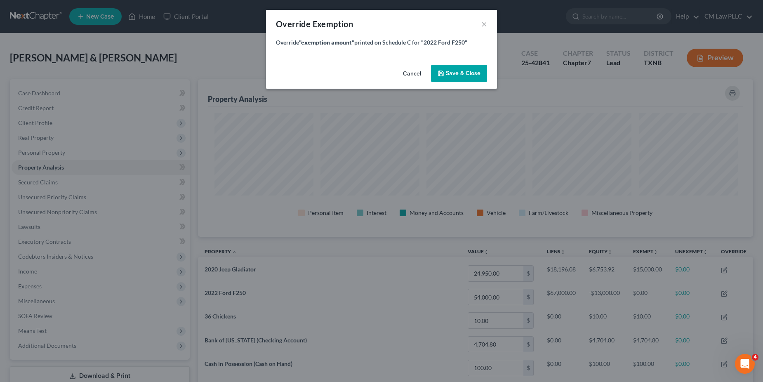
scroll to position [158, 560]
click at [462, 73] on span "Save & Close" at bounding box center [466, 73] width 35 height 7
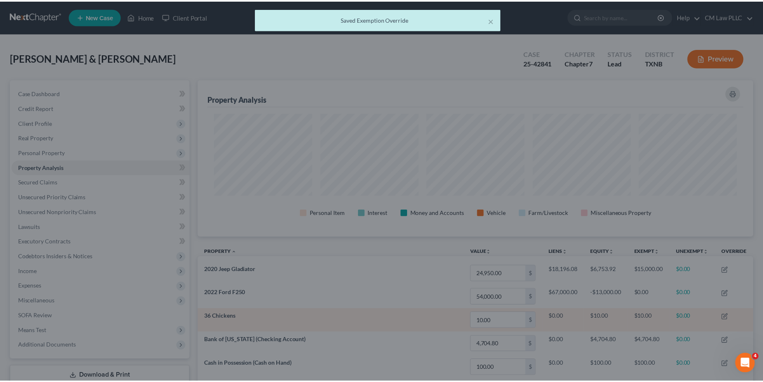
scroll to position [156, 555]
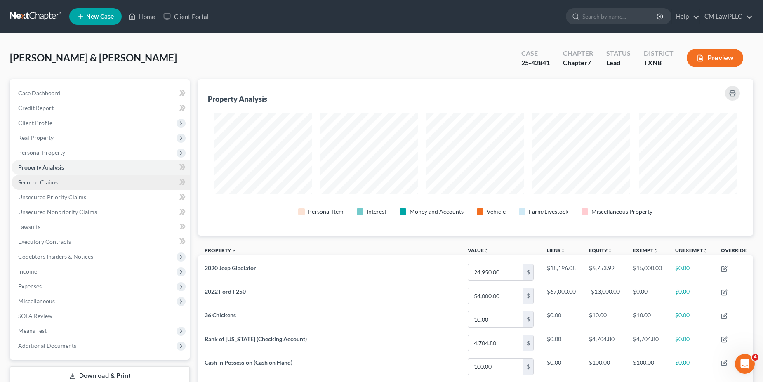
click at [39, 180] on span "Secured Claims" at bounding box center [38, 182] width 40 height 7
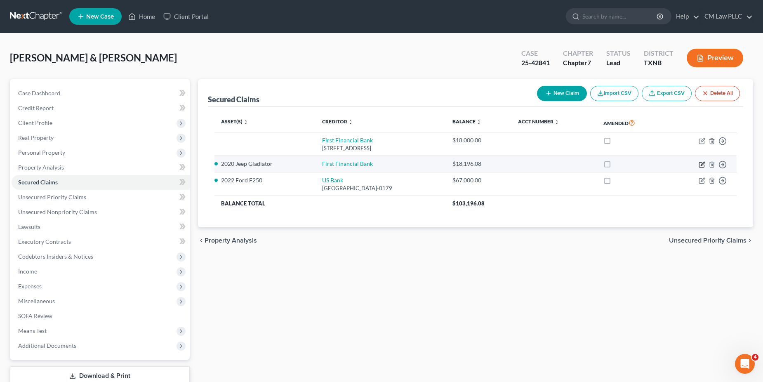
click at [701, 164] on icon "button" at bounding box center [702, 164] width 7 height 7
select select "4"
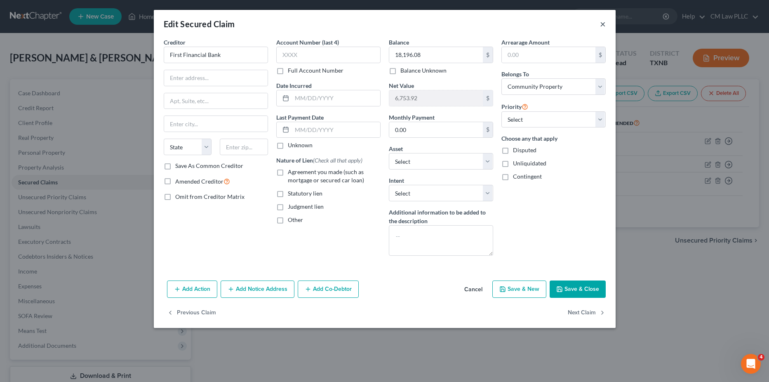
click at [601, 23] on button "×" at bounding box center [603, 24] width 6 height 10
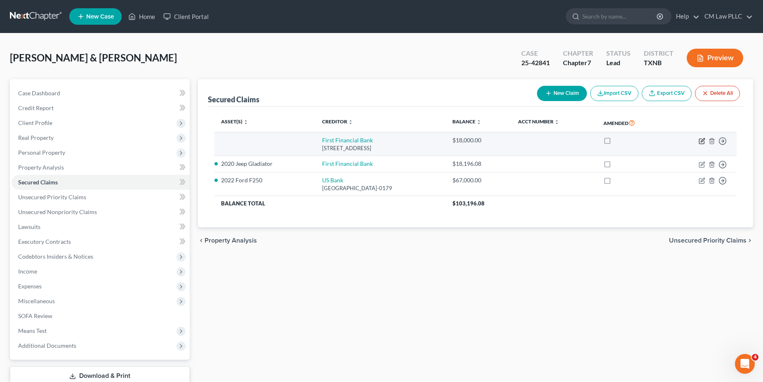
click at [702, 139] on icon "button" at bounding box center [702, 141] width 7 height 7
select select "45"
select select "0"
select select "2"
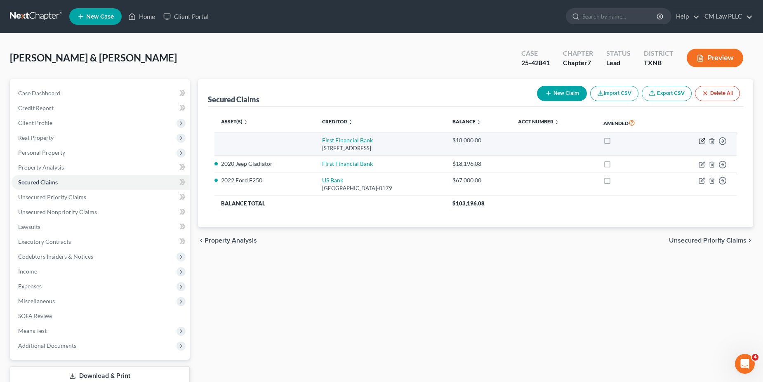
select select "0"
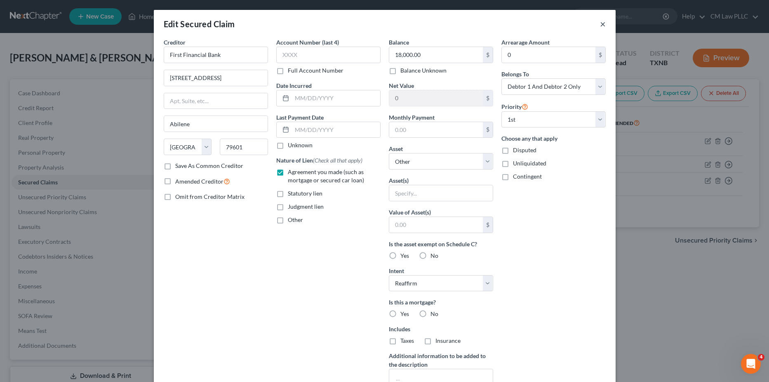
click at [600, 21] on button "×" at bounding box center [603, 24] width 6 height 10
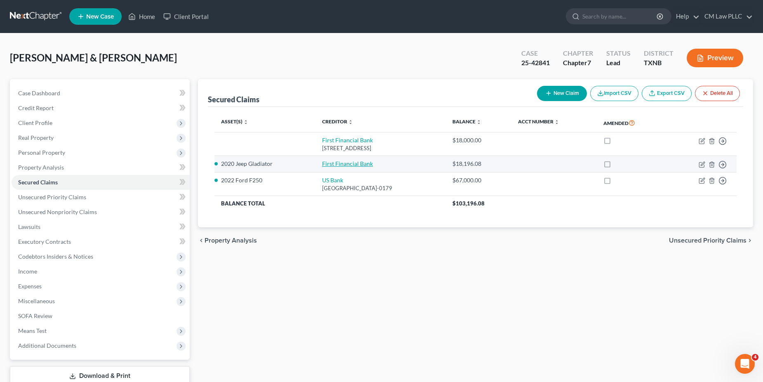
click at [322, 161] on link "First Financial Bank" at bounding box center [347, 163] width 51 height 7
select select "10"
select select "4"
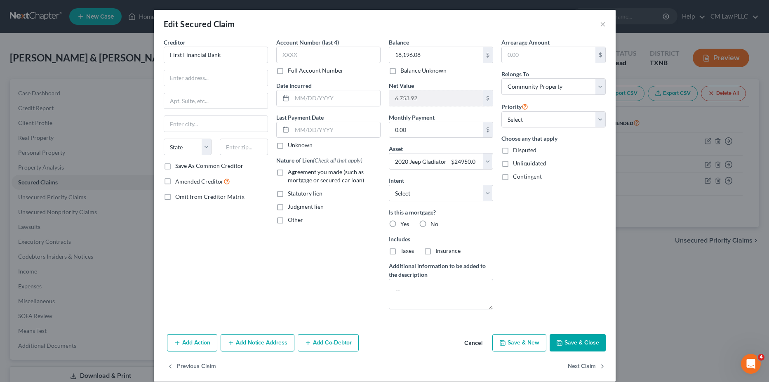
click at [603, 23] on div "Edit Secured Claim ×" at bounding box center [385, 24] width 462 height 28
click at [601, 24] on button "×" at bounding box center [603, 24] width 6 height 10
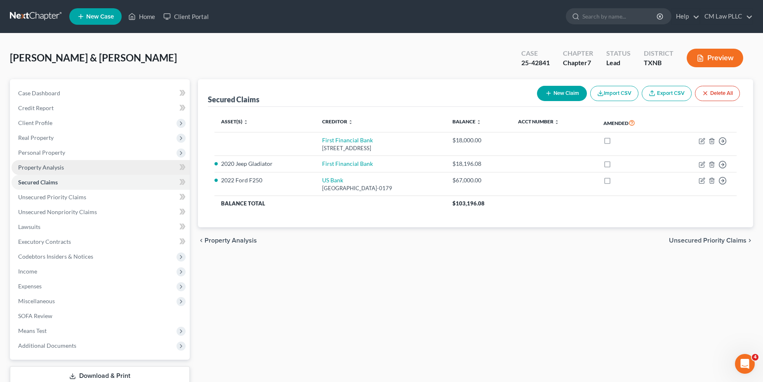
click at [31, 166] on span "Property Analysis" at bounding box center [41, 167] width 46 height 7
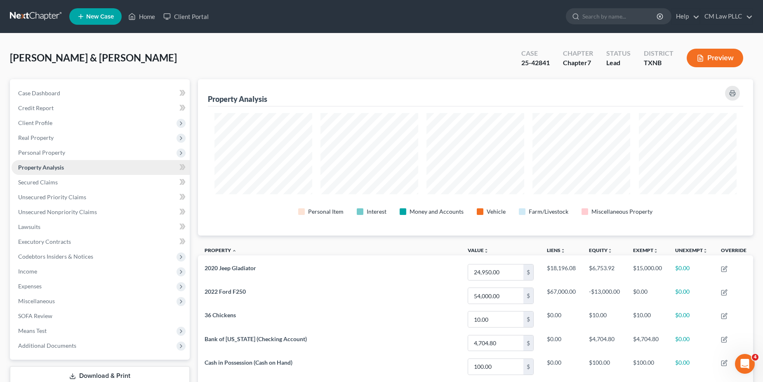
scroll to position [412243, 411844]
click at [47, 183] on span "Secured Claims" at bounding box center [38, 182] width 40 height 7
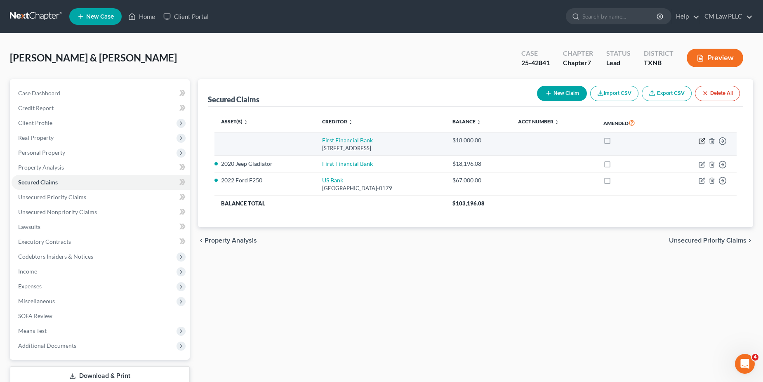
click at [703, 140] on icon "button" at bounding box center [702, 141] width 7 height 7
select select "45"
select select "0"
select select "2"
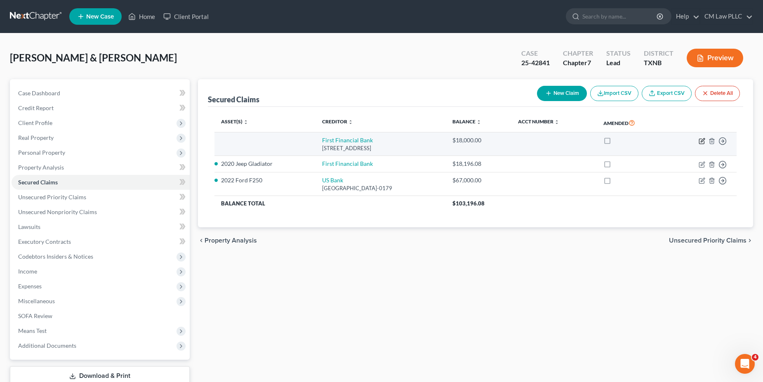
select select "0"
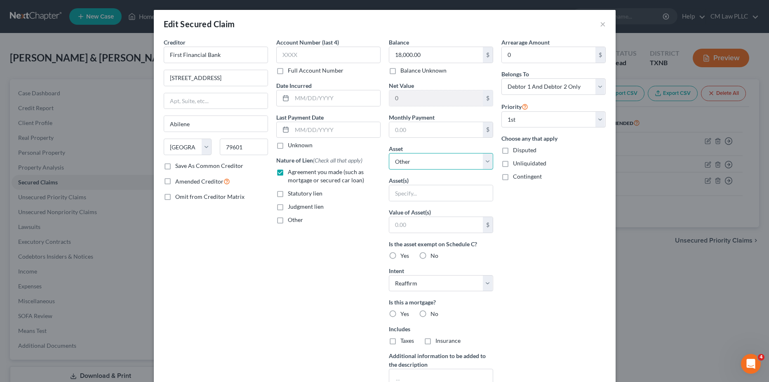
click at [487, 159] on select "Select Other Multiple Assets Firearms - Sccy 9 mil. - $450.0 Watermedic Restora…" at bounding box center [441, 161] width 104 height 16
select select "10"
click at [389, 153] on select "Select Other Multiple Assets Firearms - Sccy 9 mil. - $450.0 Watermedic Restora…" at bounding box center [441, 161] width 104 height 16
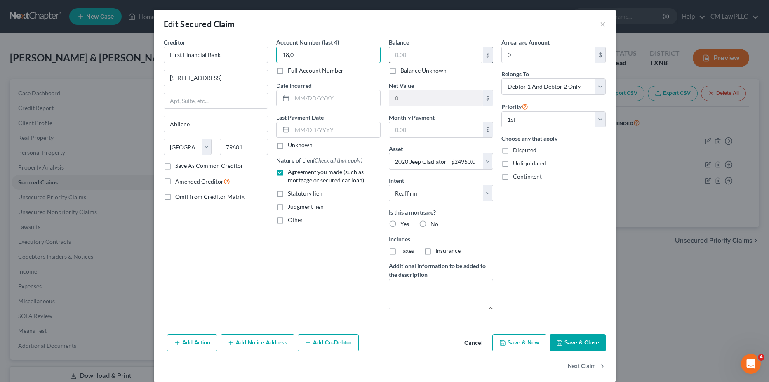
type input "18,0"
click at [410, 57] on input "text" at bounding box center [436, 55] width 94 height 16
type input "18,196"
drag, startPoint x: 312, startPoint y: 52, endPoint x: 268, endPoint y: 56, distance: 43.9
click at [268, 56] on div "Creditor * First Financial Bank [STREET_ADDRESS] [GEOGRAPHIC_DATA] [US_STATE] A…" at bounding box center [385, 177] width 450 height 278
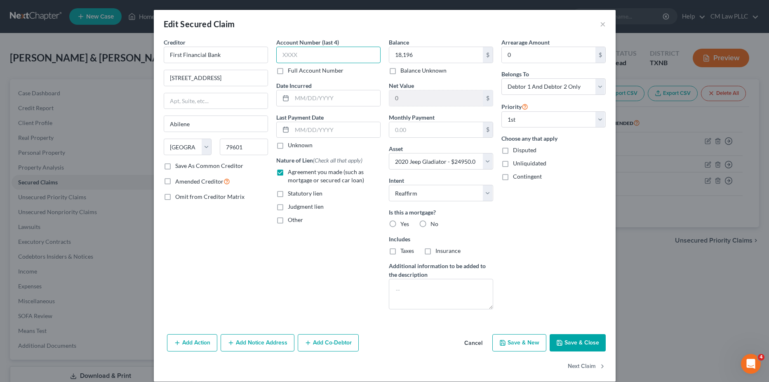
type input "18,0"
click at [600, 24] on button "×" at bounding box center [603, 24] width 6 height 10
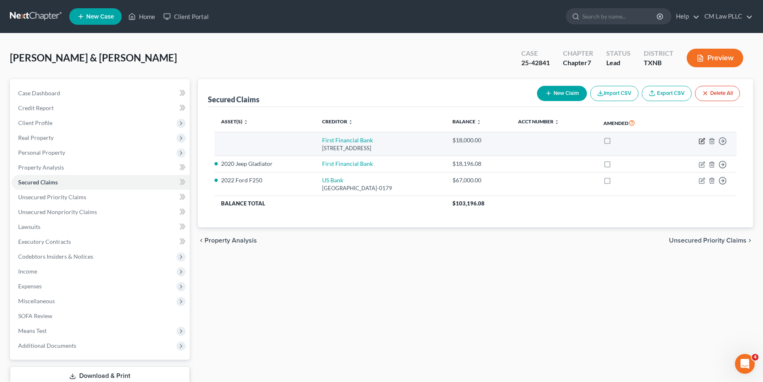
click at [703, 141] on icon "button" at bounding box center [702, 141] width 7 height 7
select select "45"
select select "0"
select select "2"
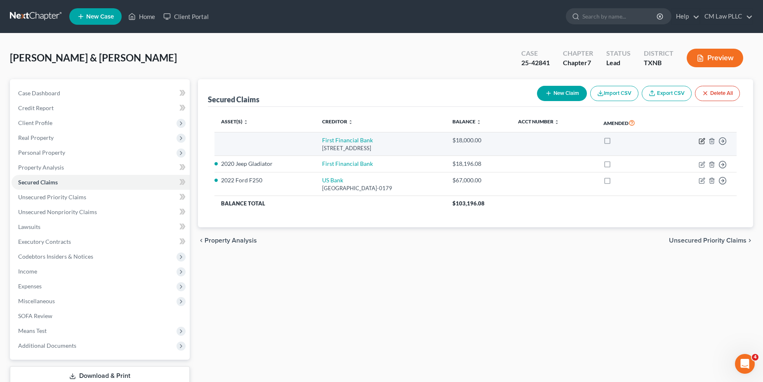
select select "0"
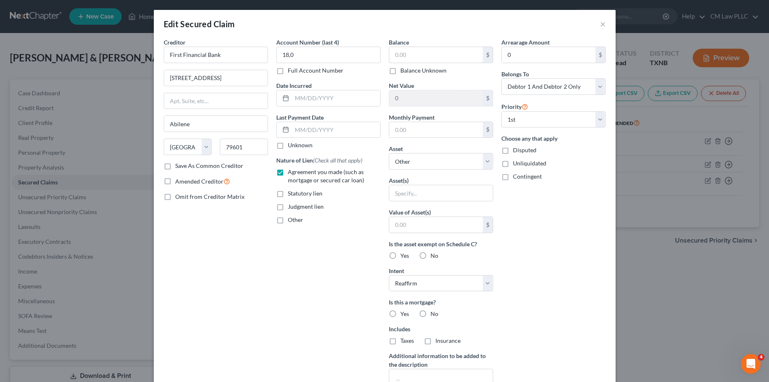
type input "18,0"
type input "18,000.00"
click at [265, 59] on div "Creditor * First Financial Bank [STREET_ADDRESS] [GEOGRAPHIC_DATA] [US_STATE] A…" at bounding box center [385, 222] width 450 height 368
click at [419, 56] on input "18,000.00" at bounding box center [436, 55] width 94 height 16
type input "18,196.08"
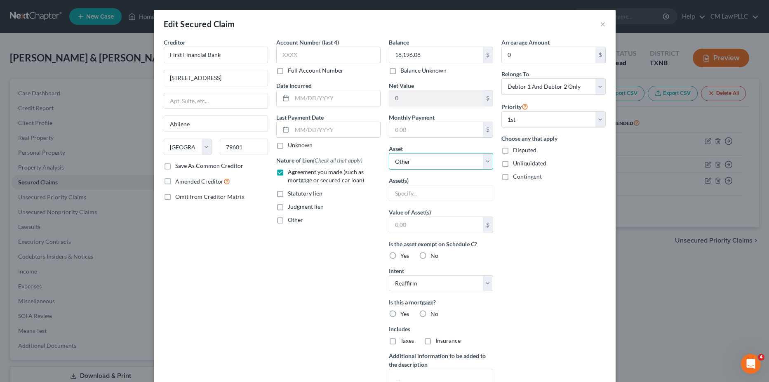
click at [483, 164] on select "Select Other Multiple Assets Firearms - Sccy 9 mil. - $450.0 Watermedic Restora…" at bounding box center [441, 161] width 104 height 16
select select "10"
click at [389, 153] on select "Select Other Multiple Assets Firearms - Sccy 9 mil. - $450.0 Watermedic Restora…" at bounding box center [441, 161] width 104 height 16
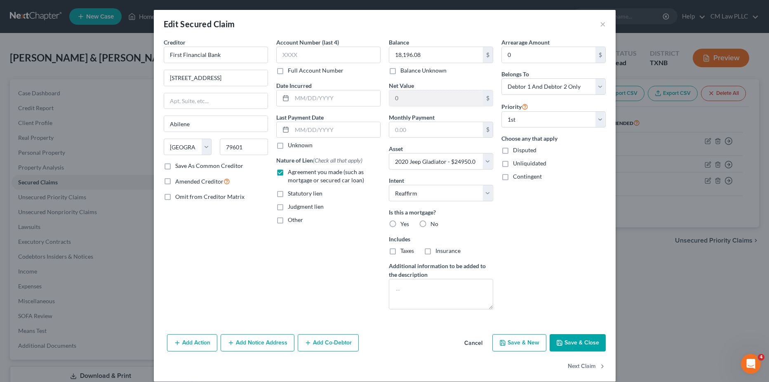
click at [431, 224] on label "No" at bounding box center [435, 224] width 8 height 8
click at [434, 224] on input "No" at bounding box center [436, 222] width 5 height 5
radio input "true"
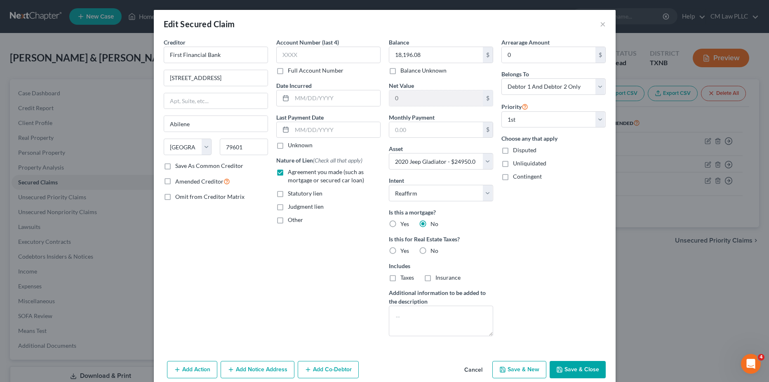
click at [431, 252] on label "No" at bounding box center [435, 251] width 8 height 8
click at [434, 252] on input "No" at bounding box center [436, 249] width 5 height 5
radio input "true"
click at [189, 369] on button "Add Action" at bounding box center [192, 369] width 50 height 17
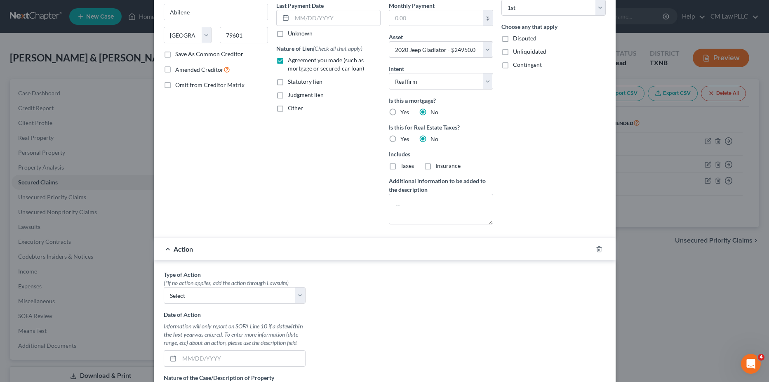
scroll to position [124, 0]
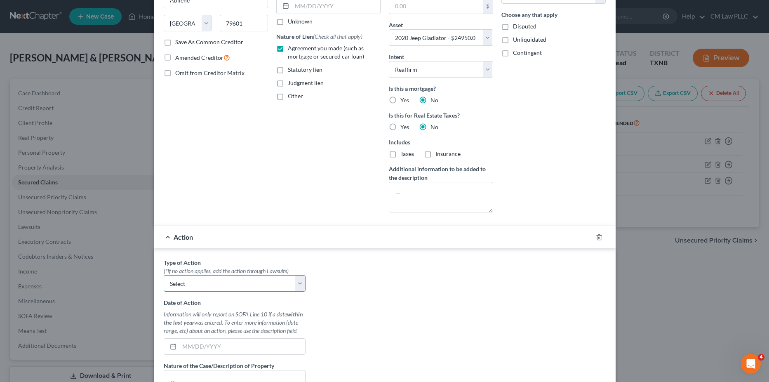
click at [291, 284] on select "Select Repossession Garnishment Foreclosure Personal Injury Attached, Seized, O…" at bounding box center [235, 283] width 142 height 16
click at [327, 275] on div "Type of Action * (*If no action applies, add the action through Lawsuits) Selec…" at bounding box center [385, 361] width 450 height 207
click at [248, 167] on div "Creditor * First Financial Bank [STREET_ADDRESS] [GEOGRAPHIC_DATA] [US_STATE] A…" at bounding box center [216, 66] width 113 height 305
click at [163, 239] on div "Action" at bounding box center [373, 237] width 439 height 22
click at [598, 238] on line "button" at bounding box center [598, 238] width 0 height 2
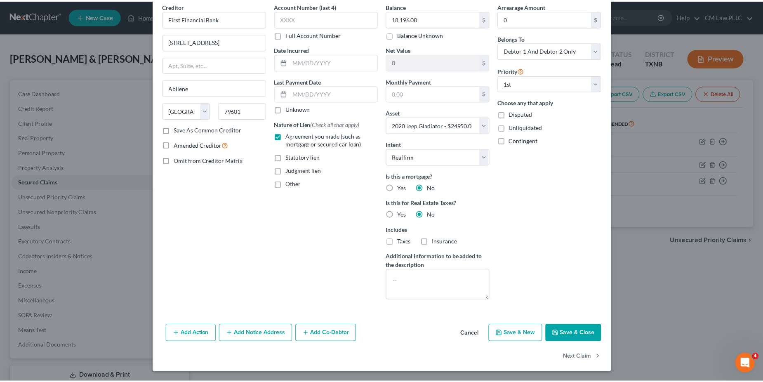
scroll to position [36, 0]
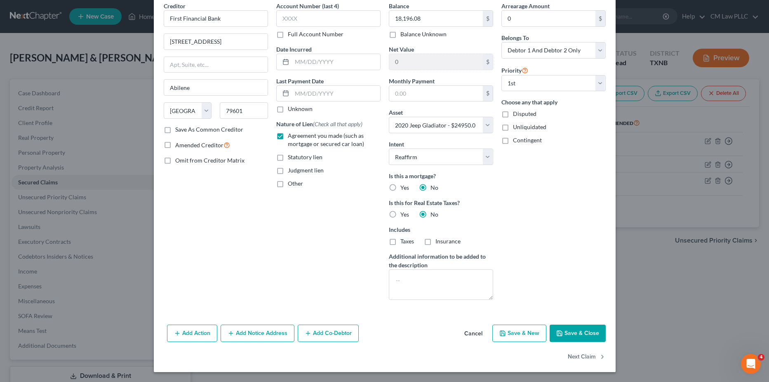
click at [574, 332] on button "Save & Close" at bounding box center [578, 333] width 56 height 17
select select
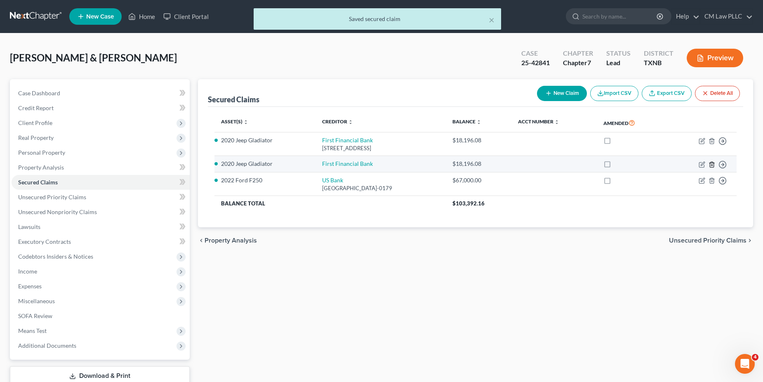
click at [711, 165] on icon "button" at bounding box center [712, 164] width 7 height 7
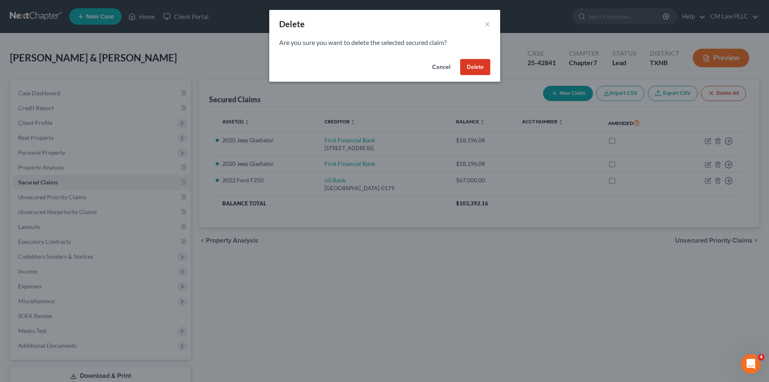
click at [479, 64] on button "Delete" at bounding box center [475, 67] width 30 height 16
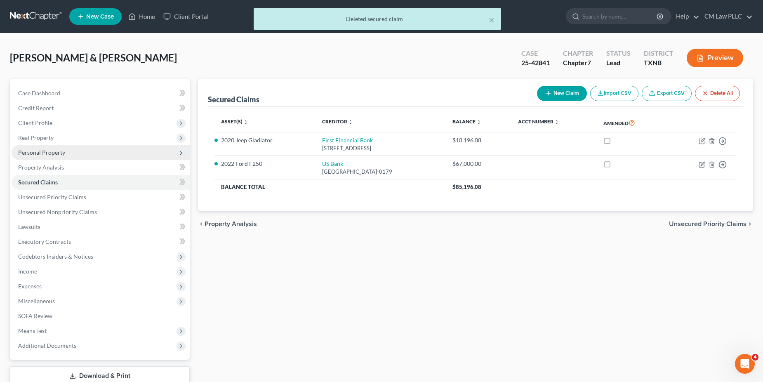
click at [39, 153] on span "Personal Property" at bounding box center [41, 152] width 47 height 7
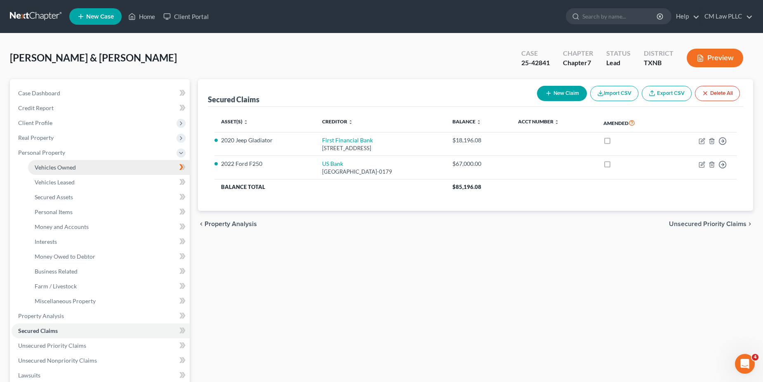
click at [70, 165] on span "Vehicles Owned" at bounding box center [55, 167] width 41 height 7
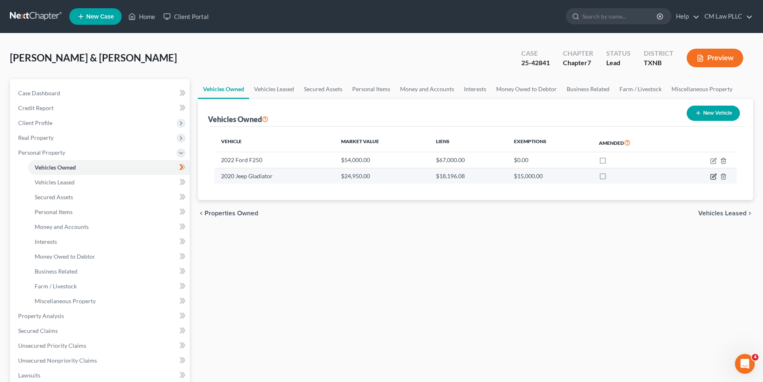
click at [712, 176] on icon "button" at bounding box center [713, 176] width 7 height 7
select select "0"
select select "6"
select select "1"
select select "4"
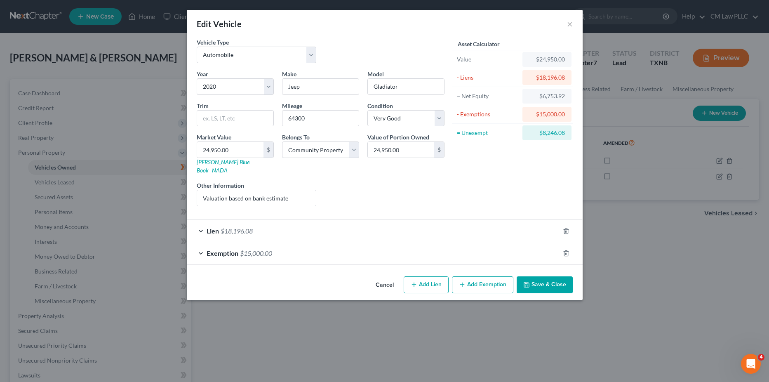
click at [202, 244] on div "Exemption $15,000.00" at bounding box center [373, 253] width 373 height 22
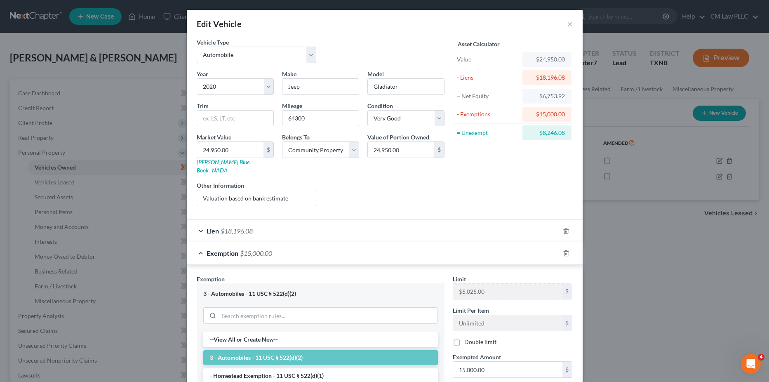
click at [202, 244] on div "Exemption $15,000.00" at bounding box center [373, 253] width 373 height 22
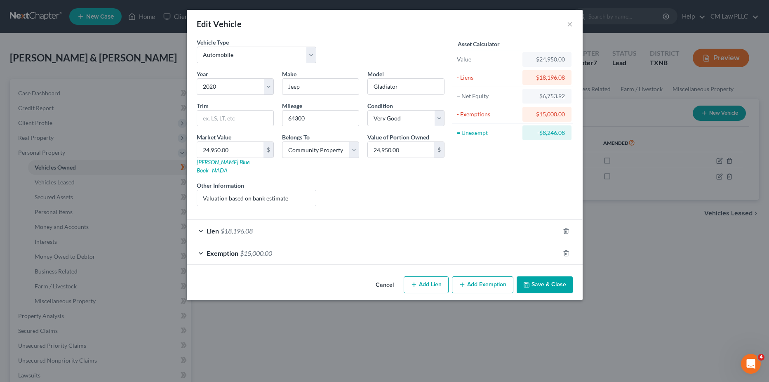
click at [542, 278] on button "Save & Close" at bounding box center [545, 284] width 56 height 17
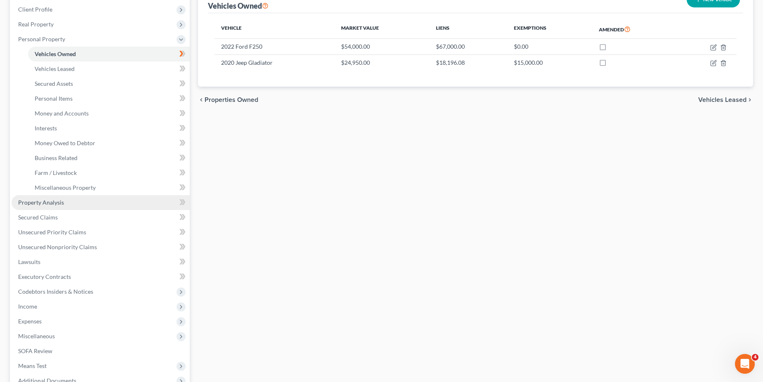
scroll to position [124, 0]
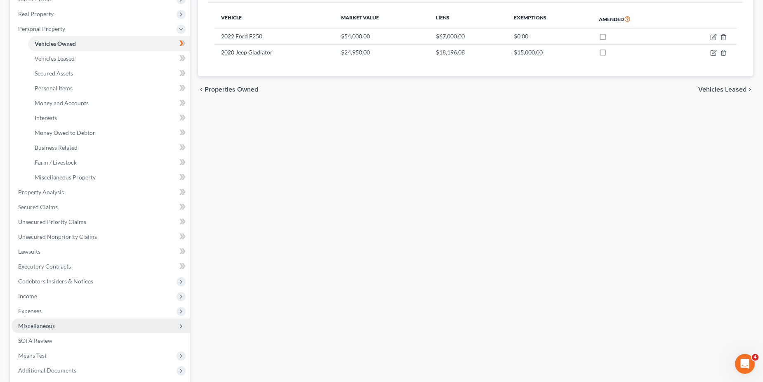
click at [46, 326] on span "Miscellaneous" at bounding box center [36, 325] width 37 height 7
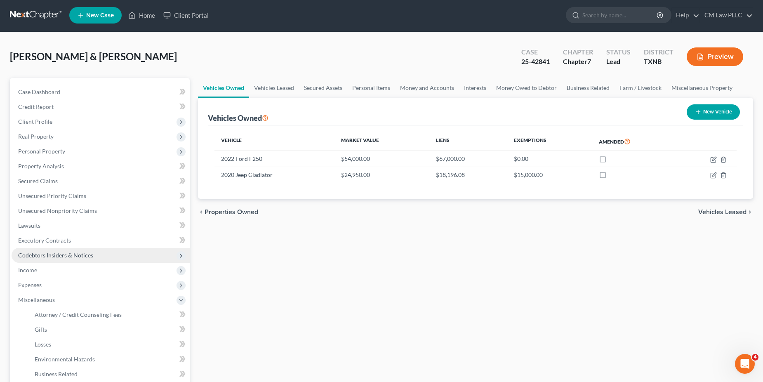
scroll to position [0, 0]
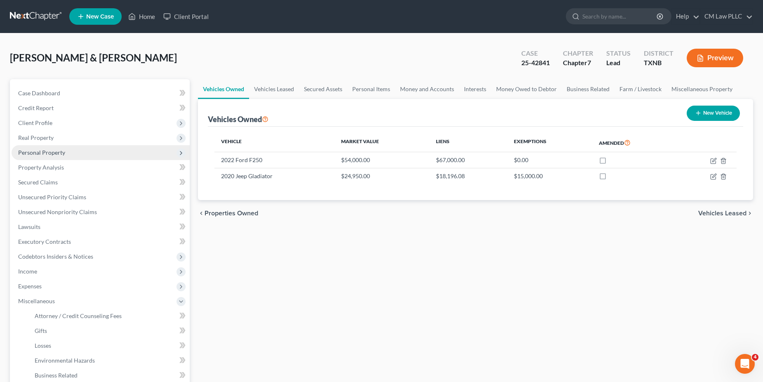
click at [47, 155] on span "Personal Property" at bounding box center [41, 152] width 47 height 7
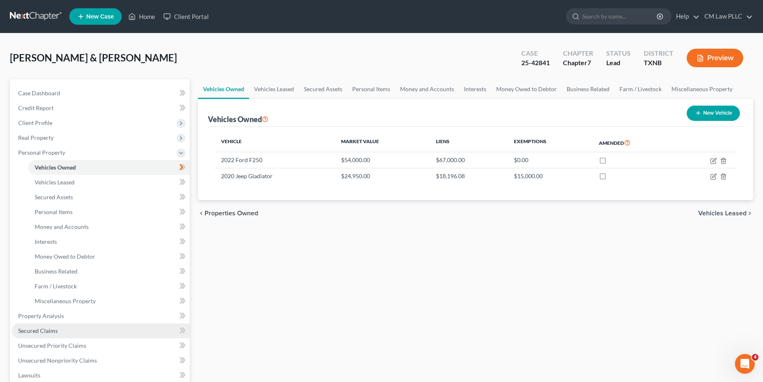
click at [35, 330] on span "Secured Claims" at bounding box center [38, 330] width 40 height 7
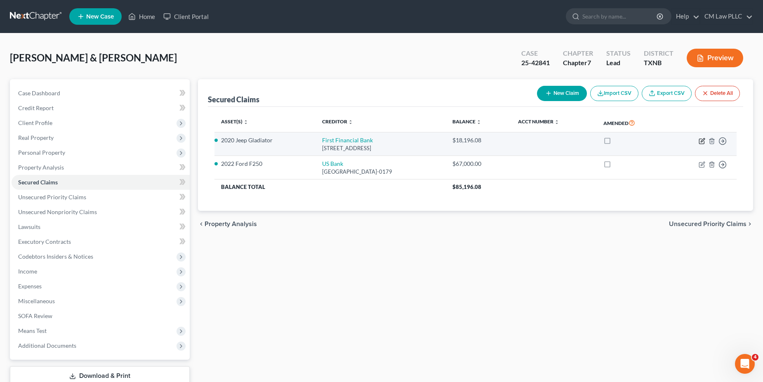
click at [699, 143] on icon "button" at bounding box center [701, 141] width 5 height 5
select select "45"
select select "2"
select select "0"
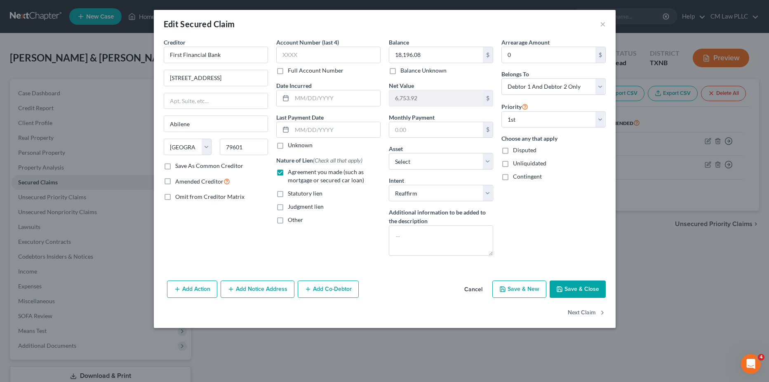
click at [570, 288] on button "Save & Close" at bounding box center [578, 288] width 56 height 17
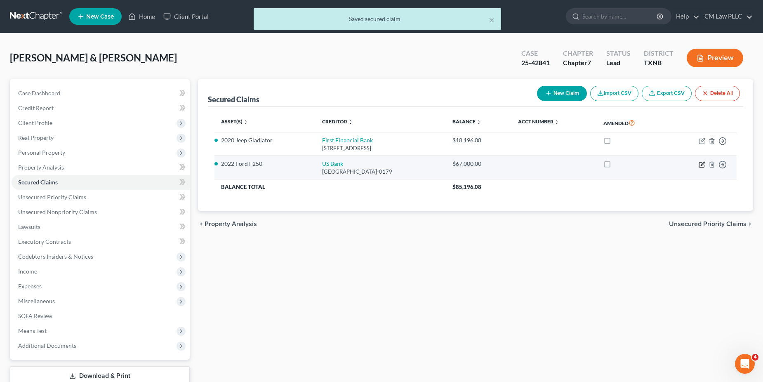
click at [704, 164] on icon "button" at bounding box center [703, 164] width 4 height 4
select select "26"
select select "0"
select select "2"
select select "0"
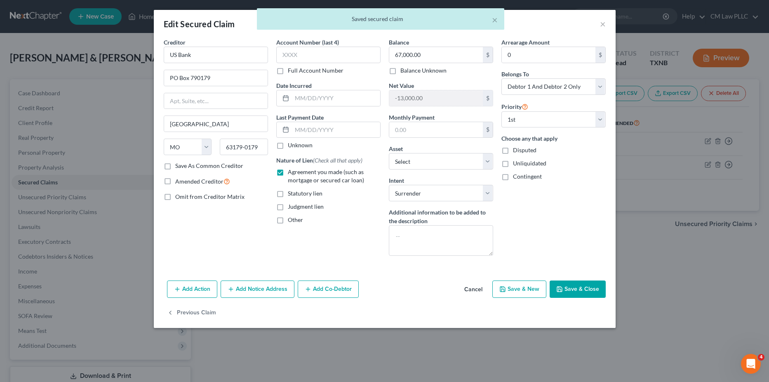
click at [568, 286] on button "Save & Close" at bounding box center [578, 288] width 56 height 17
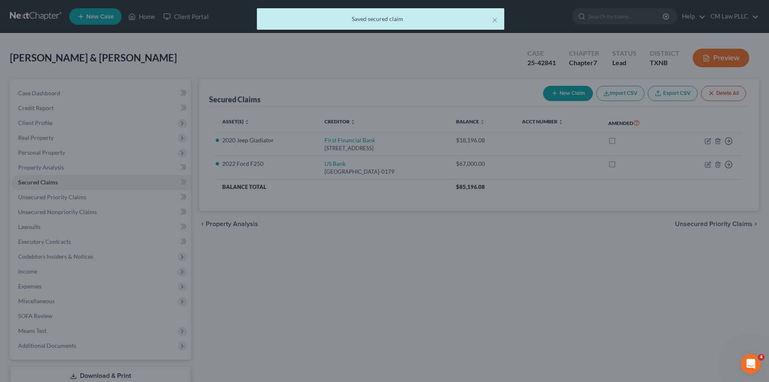
select select "9"
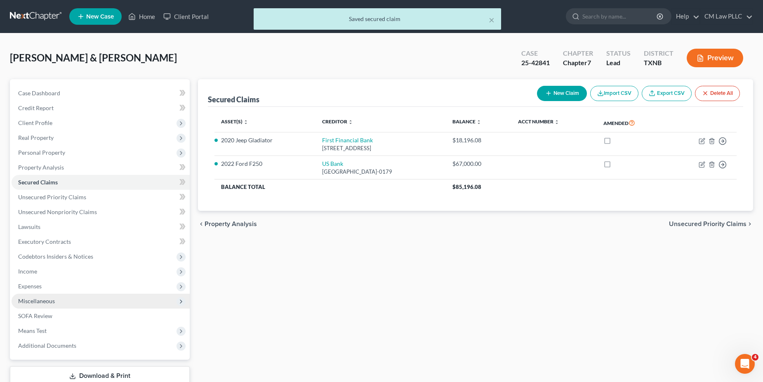
scroll to position [41, 0]
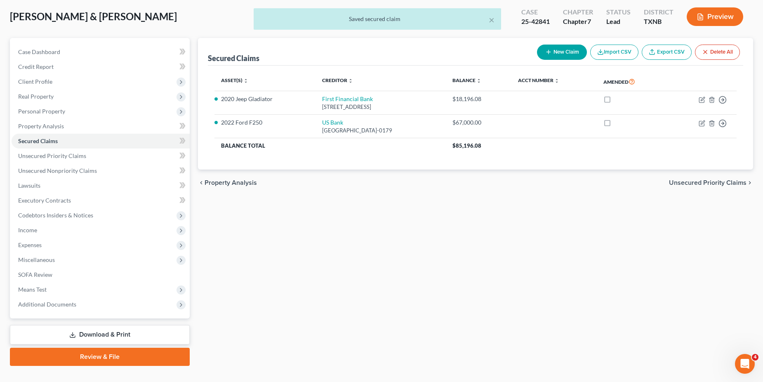
click at [89, 333] on link "Download & Print" at bounding box center [100, 334] width 180 height 19
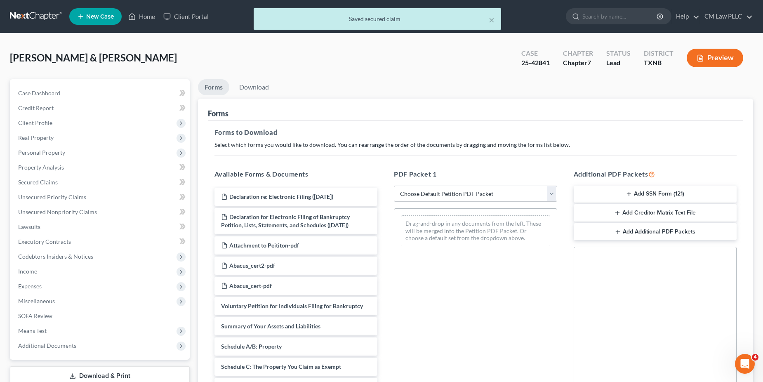
drag, startPoint x: 522, startPoint y: 197, endPoint x: 512, endPoint y: 201, distance: 11.1
click at [522, 197] on select "Choose Default Petition PDF Packet Complete Bankruptcy Petition (all forms and …" at bounding box center [475, 194] width 163 height 16
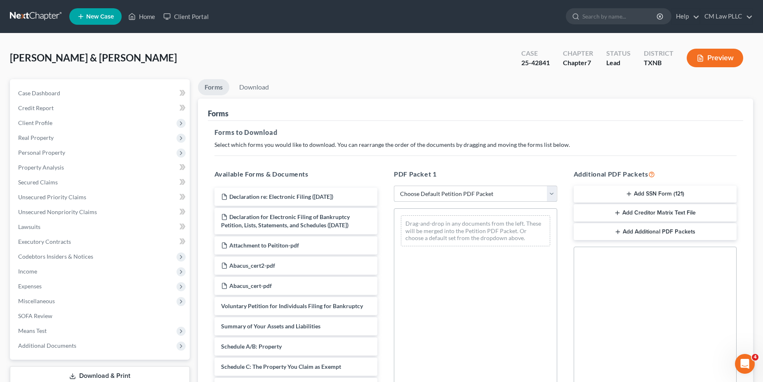
select select "2"
click at [394, 186] on select "Choose Default Petition PDF Packet Complete Bankruptcy Petition (all forms and …" at bounding box center [475, 194] width 163 height 16
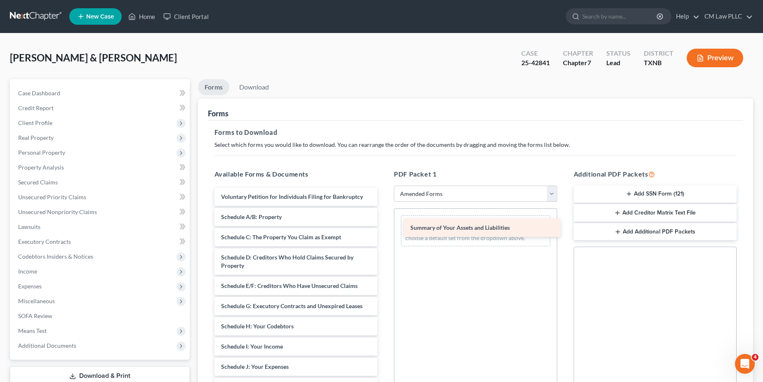
drag, startPoint x: 257, startPoint y: 215, endPoint x: 448, endPoint y: 226, distance: 191.2
click at [384, 226] on div "Summary of Your Assets and Liabilities Voluntary Petition for Individuals Filin…" at bounding box center [296, 389] width 177 height 403
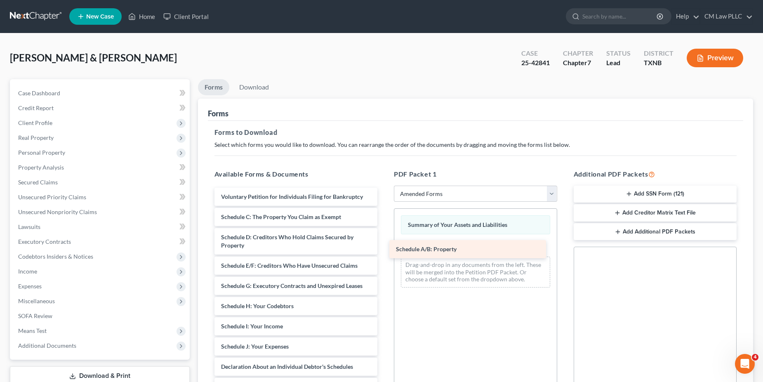
drag, startPoint x: 244, startPoint y: 218, endPoint x: 419, endPoint y: 250, distance: 177.8
click at [384, 250] on div "Schedule A/B: Property Voluntary Petition for Individuals Filing for Bankruptcy…" at bounding box center [296, 379] width 177 height 383
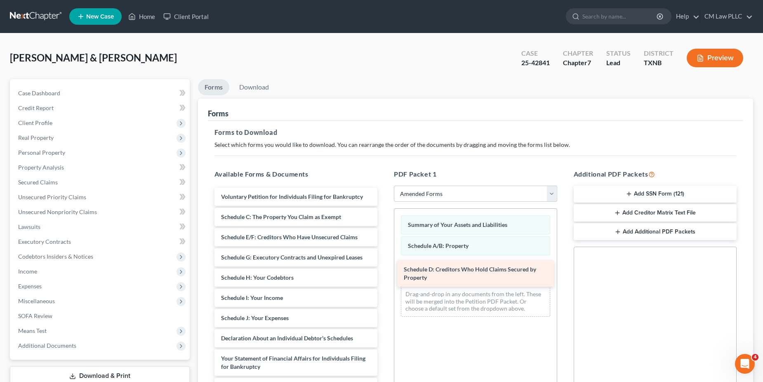
drag, startPoint x: 257, startPoint y: 239, endPoint x: 440, endPoint y: 271, distance: 185.5
click at [384, 271] on div "Schedule D: Creditors Who Hold Claims Secured by Property Voluntary Petition fo…" at bounding box center [296, 365] width 177 height 354
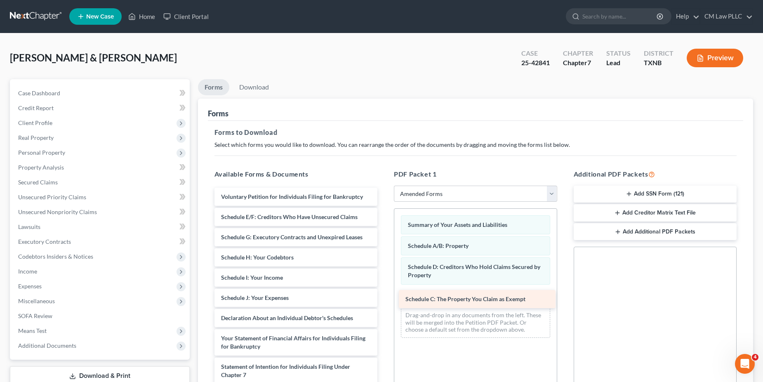
drag, startPoint x: 283, startPoint y: 212, endPoint x: 468, endPoint y: 294, distance: 202.2
click at [384, 294] on div "Schedule C: The Property You Claim as Exempt Voluntary Petition for Individuals…" at bounding box center [296, 355] width 177 height 334
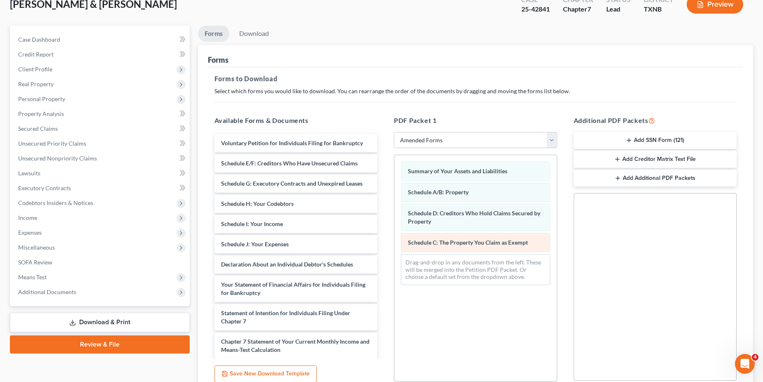
scroll to position [82, 0]
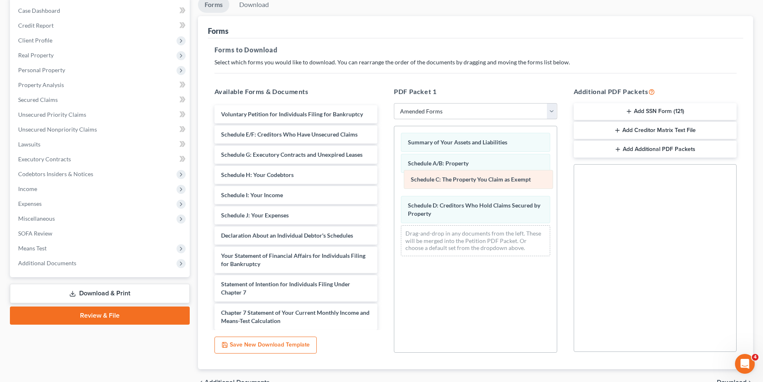
drag, startPoint x: 448, startPoint y: 213, endPoint x: 449, endPoint y: 176, distance: 37.1
click at [449, 176] on div "Schedule C: The Property You Claim as Exempt Summary of Your Assets and Liabili…" at bounding box center [475, 194] width 162 height 137
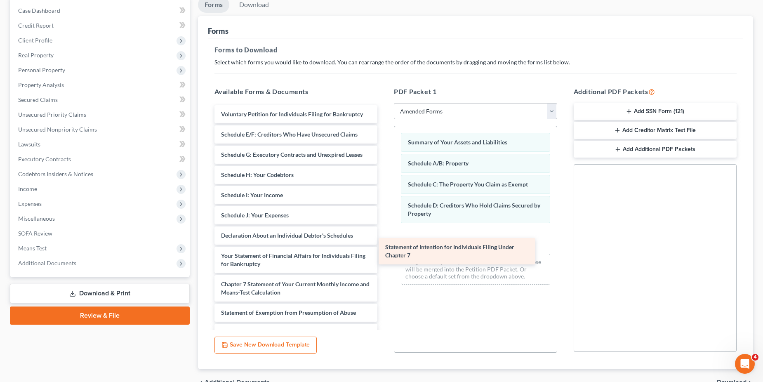
drag, startPoint x: 264, startPoint y: 289, endPoint x: 440, endPoint y: 247, distance: 181.9
click at [384, 247] on div "Statement of Intention for Individuals Filing Under Chapter 7 Voluntary Petitio…" at bounding box center [296, 258] width 177 height 306
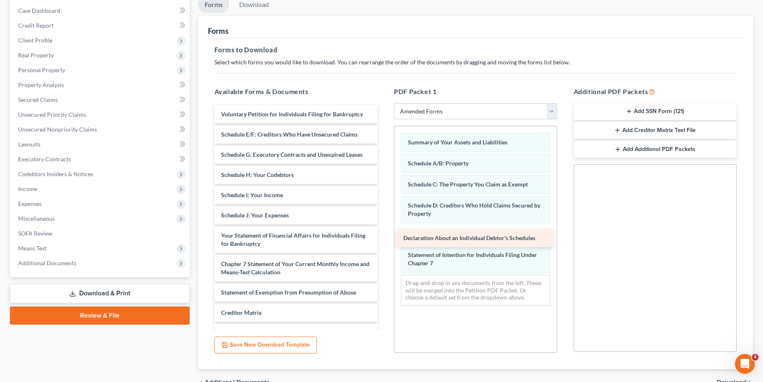
drag, startPoint x: 240, startPoint y: 235, endPoint x: 423, endPoint y: 238, distance: 182.3
click at [384, 238] on div "Declaration About an Individual Debtor's Schedules Voluntary Petition for Indiv…" at bounding box center [296, 247] width 177 height 285
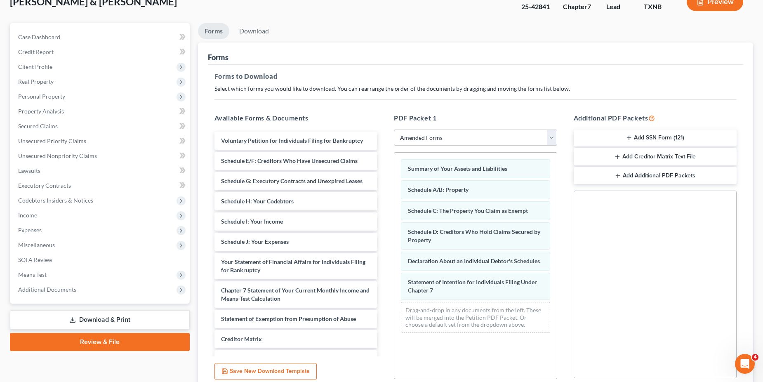
scroll to position [45, 0]
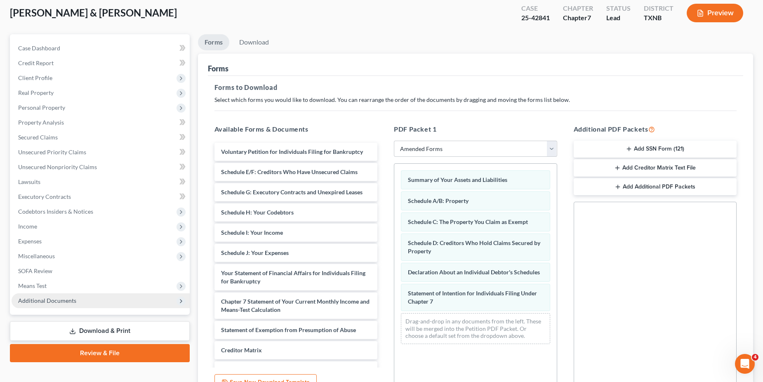
click at [52, 298] on span "Additional Documents" at bounding box center [47, 300] width 58 height 7
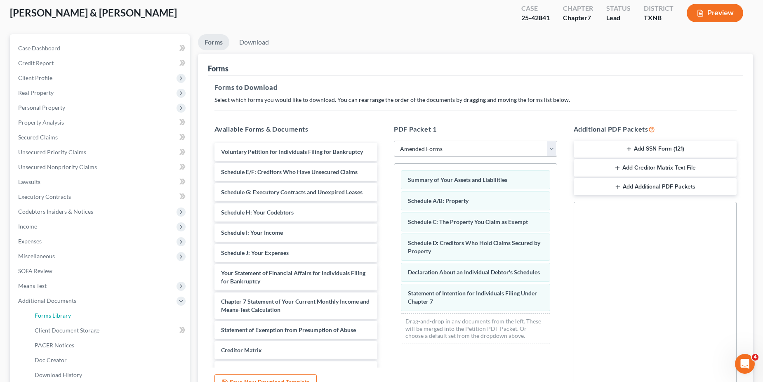
drag, startPoint x: 47, startPoint y: 313, endPoint x: 273, endPoint y: 273, distance: 229.5
click at [47, 313] on span "Forms Library" at bounding box center [53, 315] width 36 height 7
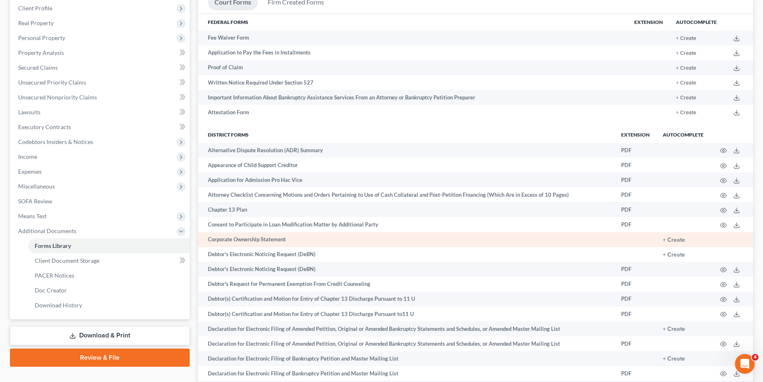
scroll to position [124, 0]
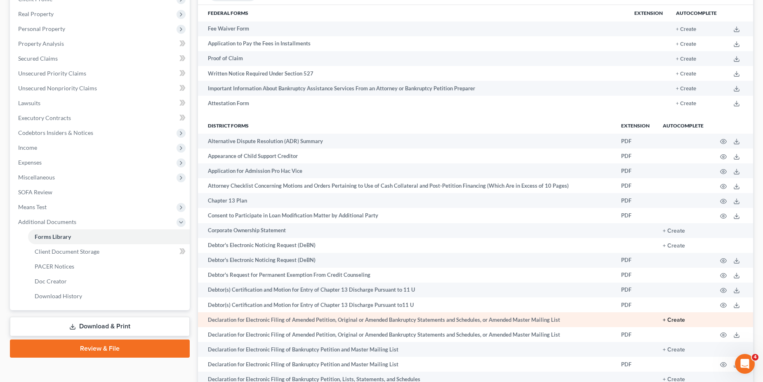
click at [669, 321] on button "+ Create" at bounding box center [674, 320] width 22 height 6
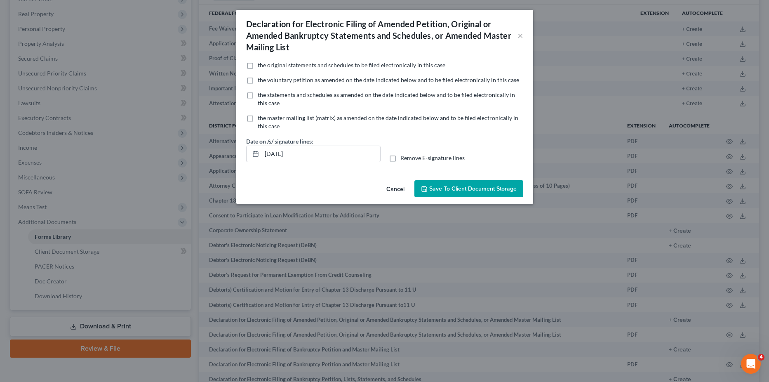
click at [258, 95] on label "the statements and schedules as amended on the date indicated below and to be f…" at bounding box center [391, 99] width 266 height 16
click at [261, 95] on input "the statements and schedules as amended on the date indicated below and to be f…" at bounding box center [263, 93] width 5 height 5
checkbox input "true"
click at [471, 189] on span "Save to Client Document Storage" at bounding box center [472, 188] width 87 height 7
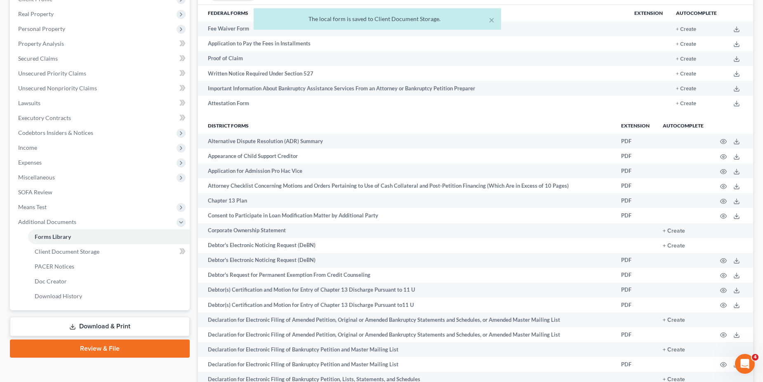
drag, startPoint x: 93, startPoint y: 327, endPoint x: 104, endPoint y: 322, distance: 12.0
click at [93, 327] on link "Download & Print" at bounding box center [100, 326] width 180 height 19
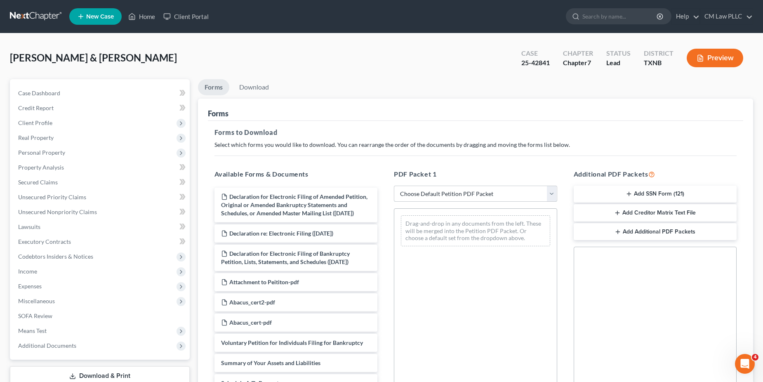
click at [553, 193] on select "Choose Default Petition PDF Packet Complete Bankruptcy Petition (all forms and …" at bounding box center [475, 194] width 163 height 16
select select "2"
click at [394, 186] on select "Choose Default Petition PDF Packet Complete Bankruptcy Petition (all forms and …" at bounding box center [475, 194] width 163 height 16
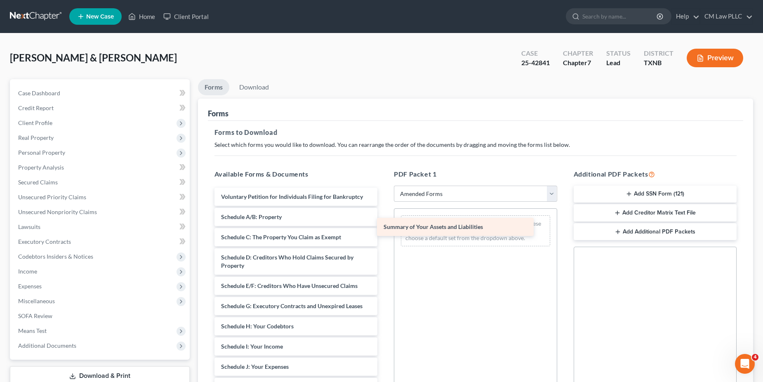
drag, startPoint x: 255, startPoint y: 215, endPoint x: 434, endPoint y: 228, distance: 179.8
click at [384, 228] on div "Summary of Your Assets and Liabilities Voluntary Petition for Individuals Filin…" at bounding box center [296, 389] width 177 height 403
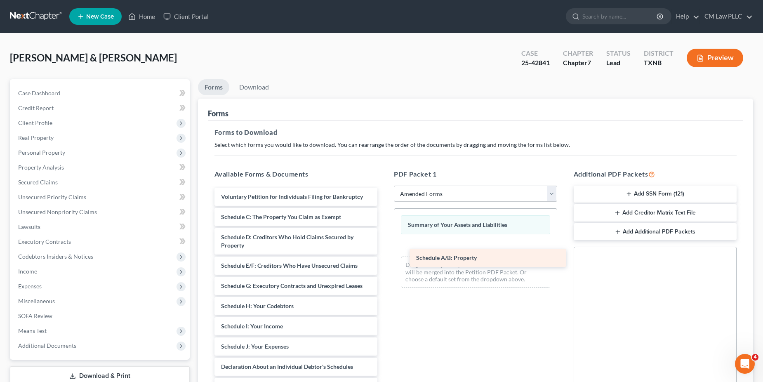
drag, startPoint x: 252, startPoint y: 219, endPoint x: 450, endPoint y: 260, distance: 202.1
click at [384, 260] on div "Schedule A/B: Property Voluntary Petition for Individuals Filing for Bankruptcy…" at bounding box center [296, 379] width 177 height 383
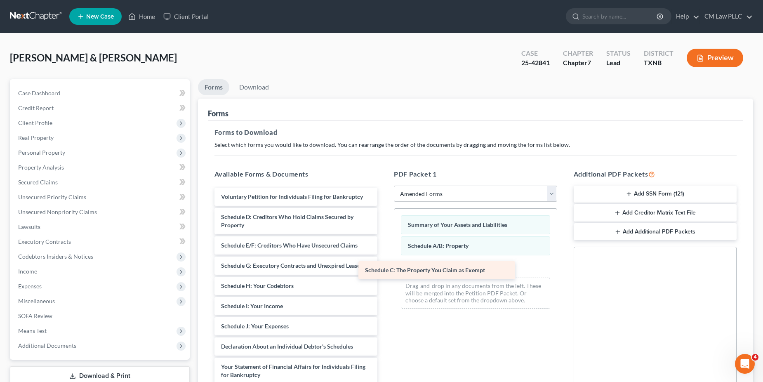
drag, startPoint x: 280, startPoint y: 216, endPoint x: 433, endPoint y: 271, distance: 163.2
click at [384, 271] on div "Schedule C: The Property You Claim as Exempt Voluntary Petition for Individuals…" at bounding box center [296, 369] width 177 height 362
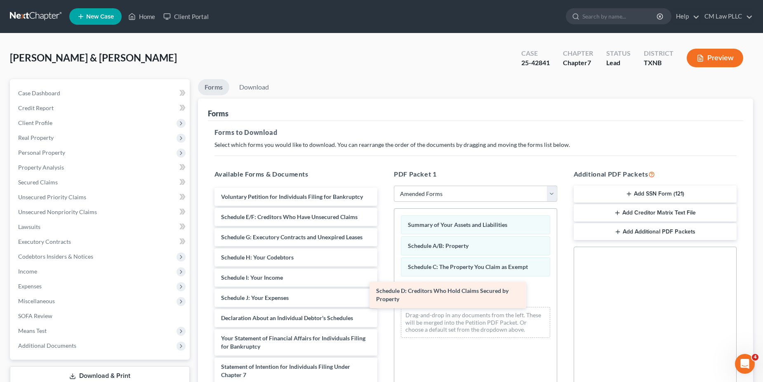
drag, startPoint x: 266, startPoint y: 219, endPoint x: 420, endPoint y: 292, distance: 171.0
click at [384, 292] on div "Schedule D: Creditors Who Hold Claims Secured by Property Voluntary Petition fo…" at bounding box center [296, 355] width 177 height 334
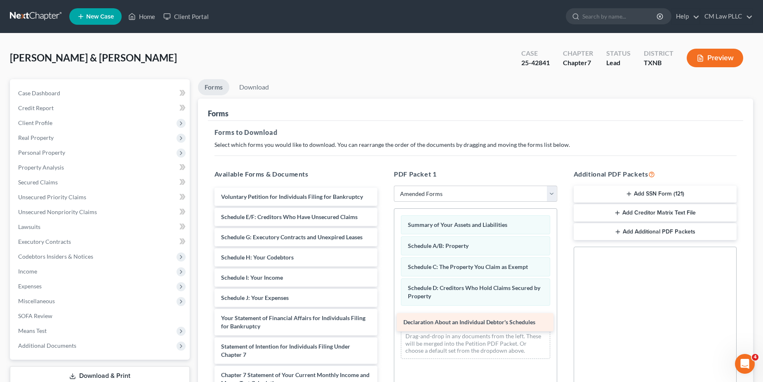
drag, startPoint x: 265, startPoint y: 318, endPoint x: 447, endPoint y: 321, distance: 182.3
click at [384, 321] on div "Declaration About an Individual Debtor's Schedules Voluntary Petition for Indiv…" at bounding box center [296, 345] width 177 height 314
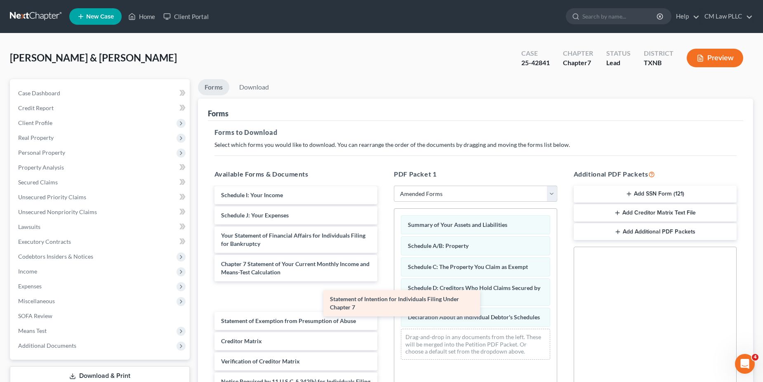
scroll to position [63, 0]
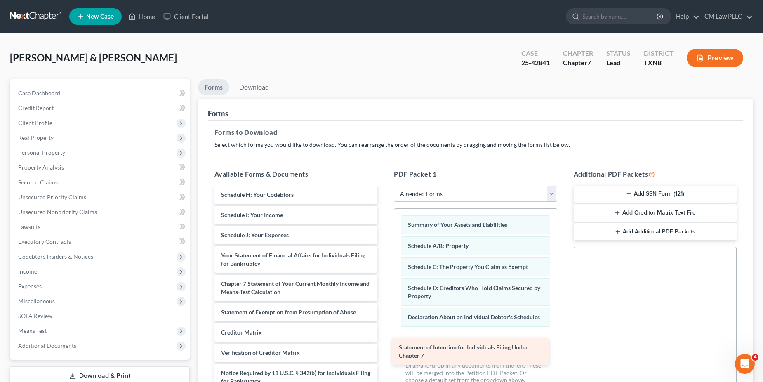
drag, startPoint x: 257, startPoint y: 263, endPoint x: 435, endPoint y: 346, distance: 196.3
click at [384, 346] on div "Statement of Intention for Individuals Filing Under Chapter 7 Voluntary Petitio…" at bounding box center [296, 267] width 177 height 285
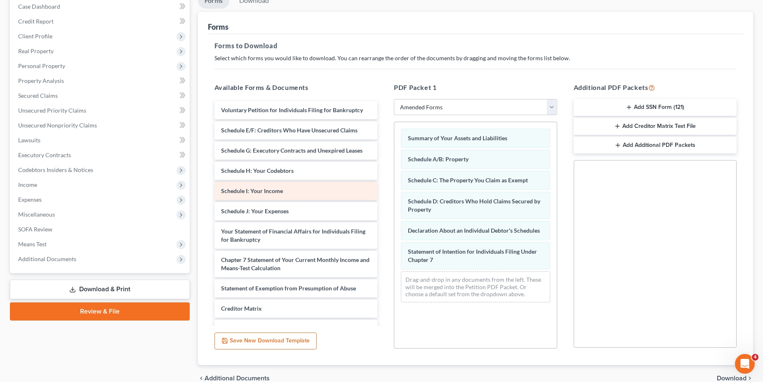
scroll to position [0, 0]
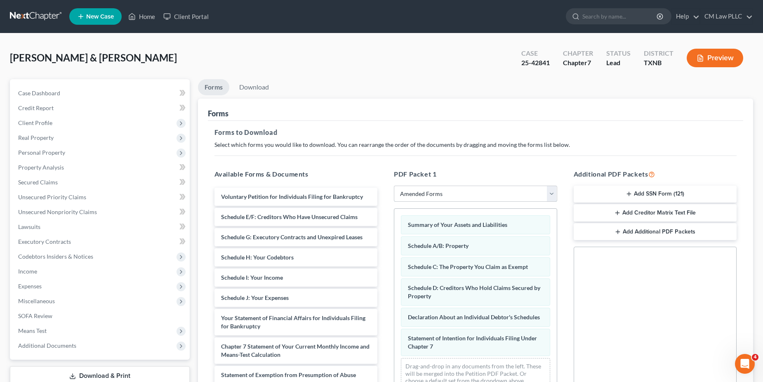
click at [554, 194] on select "Choose Default Petition PDF Packet Complete Bankruptcy Petition (all forms and …" at bounding box center [475, 194] width 163 height 16
click at [494, 194] on select "Choose Default Petition PDF Packet Complete Bankruptcy Petition (all forms and …" at bounding box center [475, 194] width 163 height 16
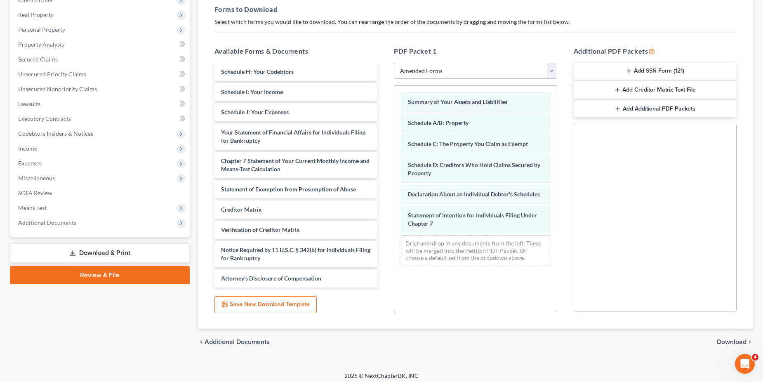
scroll to position [124, 0]
click at [261, 299] on button "Save New Download Template" at bounding box center [265, 303] width 102 height 17
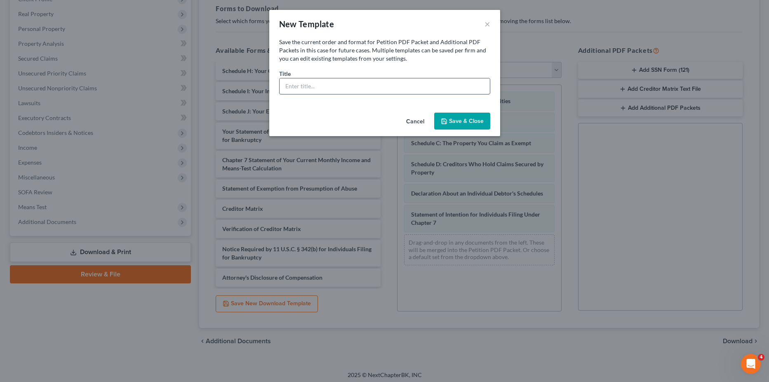
click at [295, 92] on input "text" at bounding box center [385, 86] width 210 height 16
type input "temp"
click at [467, 121] on button "Save & Close" at bounding box center [462, 121] width 56 height 17
select select "5"
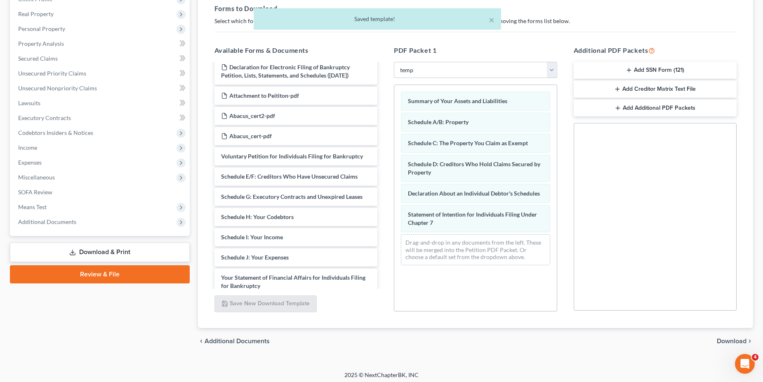
click at [554, 70] on select "Choose Default Petition PDF Packet Complete Bankruptcy Petition (all forms and …" at bounding box center [475, 70] width 163 height 16
click at [630, 189] on div "Social Security Number Statement of Social Security Number Creditor Matrix Text…" at bounding box center [655, 217] width 163 height 188
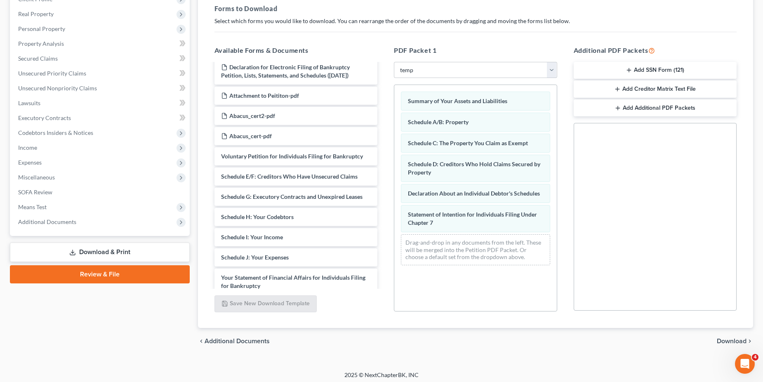
click at [730, 343] on span "Download" at bounding box center [732, 341] width 30 height 7
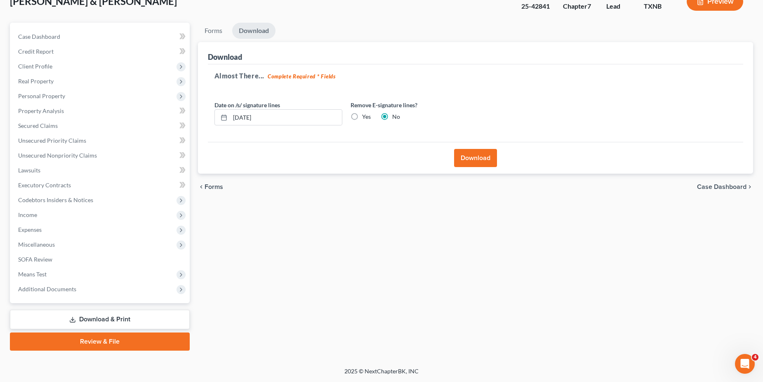
scroll to position [56, 0]
click at [481, 158] on button "Download" at bounding box center [475, 158] width 43 height 18
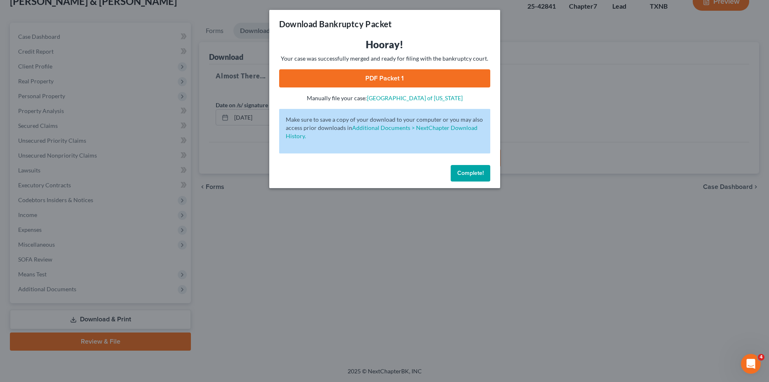
click at [368, 77] on link "PDF Packet 1" at bounding box center [384, 78] width 211 height 18
drag, startPoint x: 408, startPoint y: 77, endPoint x: 462, endPoint y: 77, distance: 54.0
click at [408, 77] on link "PDF Packet 1" at bounding box center [384, 78] width 211 height 18
click at [472, 169] on span "Complete!" at bounding box center [470, 172] width 26 height 7
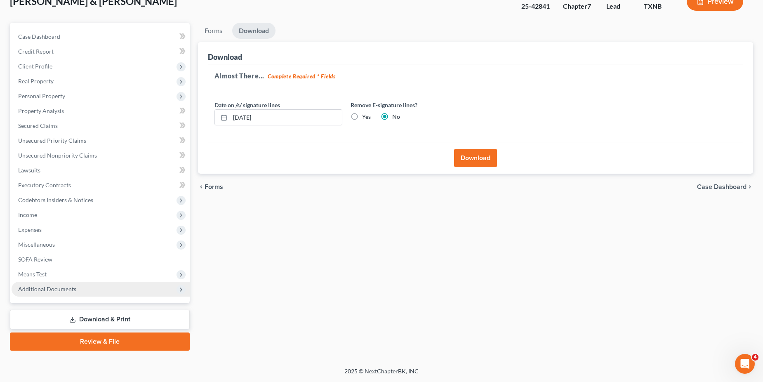
click at [55, 288] on span "Additional Documents" at bounding box center [47, 288] width 58 height 7
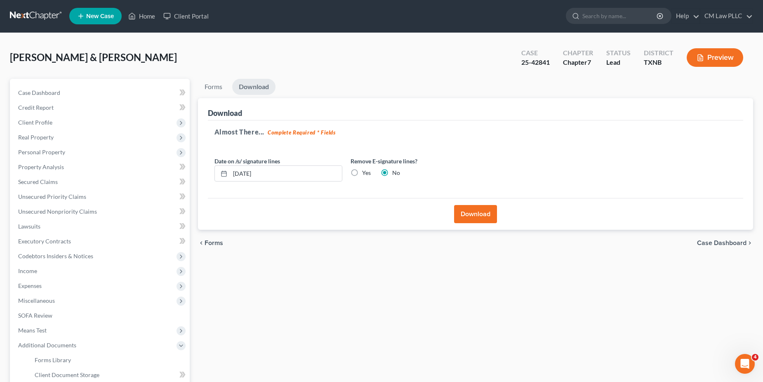
scroll to position [0, 0]
click at [207, 85] on link "Forms" at bounding box center [213, 87] width 31 height 16
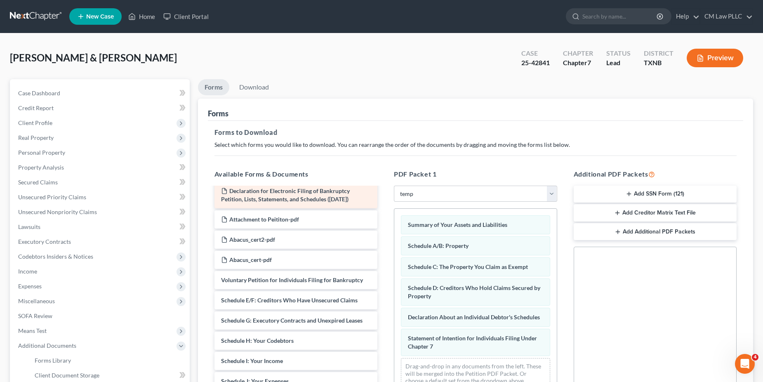
click at [273, 201] on span "Declaration for Electronic Filing of Bankruptcy Petition, Lists, Statements, an…" at bounding box center [285, 194] width 129 height 15
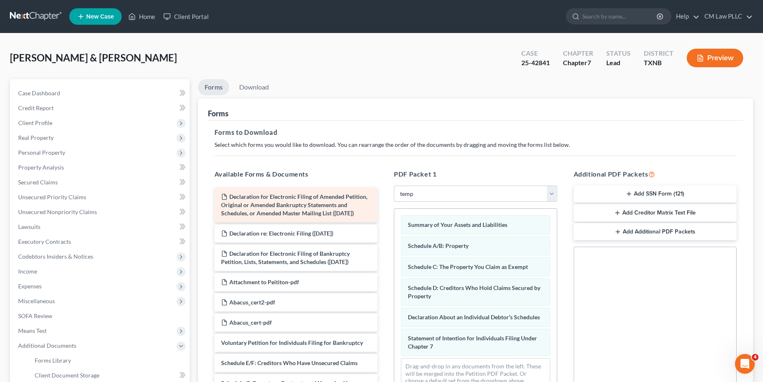
click at [275, 205] on span "Declaration for Electronic Filing of Amended Petition, Original or Amended Bank…" at bounding box center [294, 205] width 146 height 24
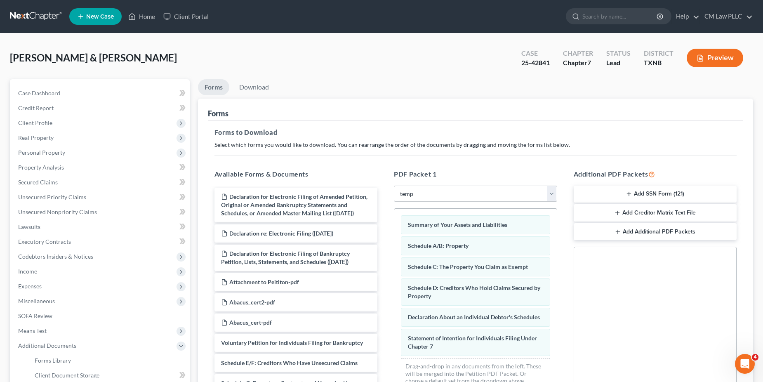
click at [552, 195] on select "Choose Default Petition PDF Packet Complete Bankruptcy Petition (all forms and …" at bounding box center [475, 194] width 163 height 16
select select
click at [394, 186] on select "Choose Default Petition PDF Packet Complete Bankruptcy Petition (all forms and …" at bounding box center [475, 194] width 163 height 16
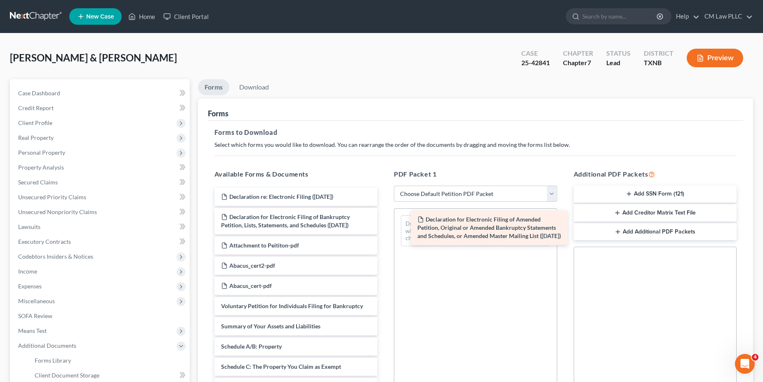
drag, startPoint x: 272, startPoint y: 207, endPoint x: 467, endPoint y: 230, distance: 196.4
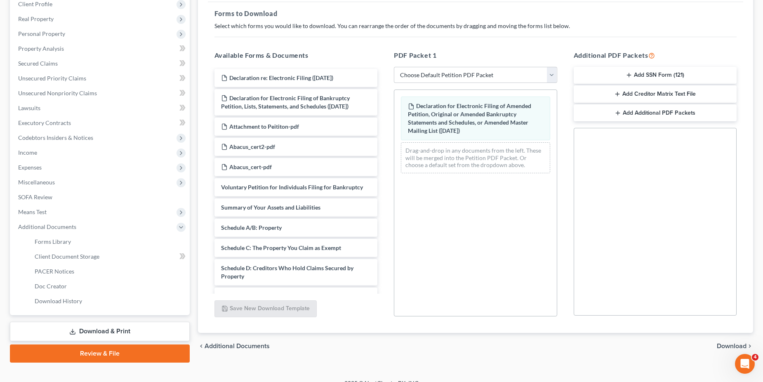
scroll to position [124, 0]
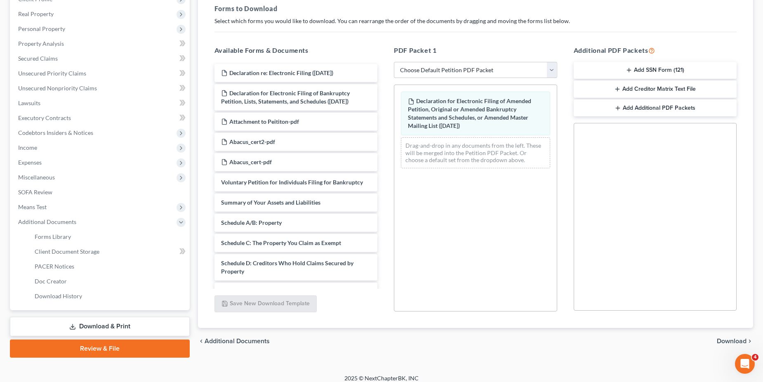
click at [729, 340] on span "Download" at bounding box center [732, 341] width 30 height 7
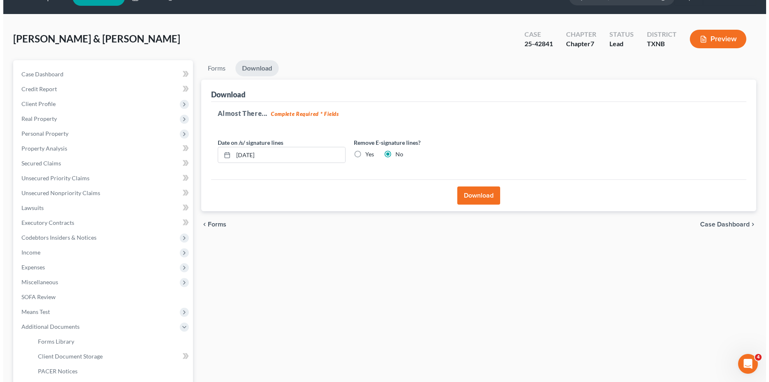
scroll to position [0, 0]
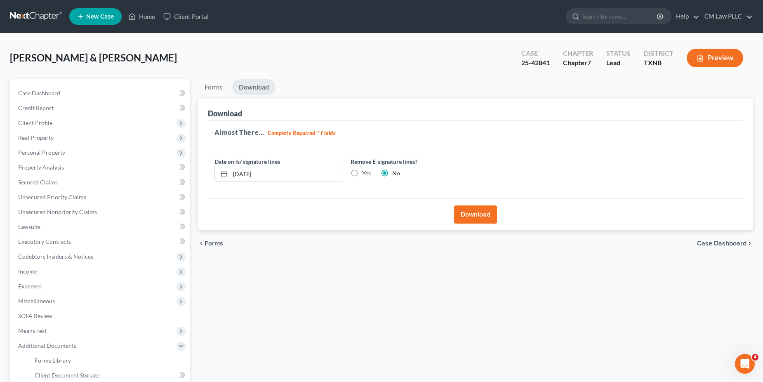
click at [472, 214] on button "Download" at bounding box center [475, 214] width 43 height 18
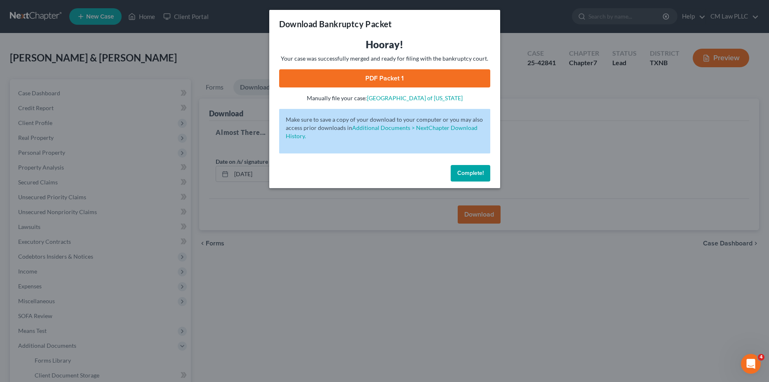
click at [376, 76] on link "PDF Packet 1" at bounding box center [384, 78] width 211 height 18
